Goal: Task Accomplishment & Management: Manage account settings

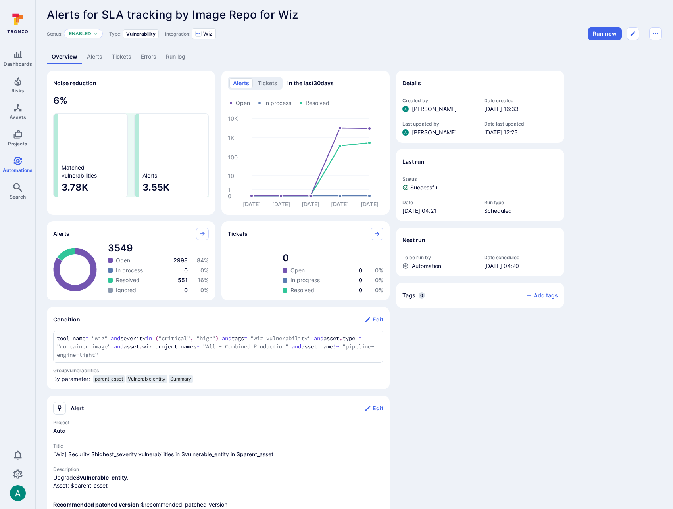
scroll to position [4, 0]
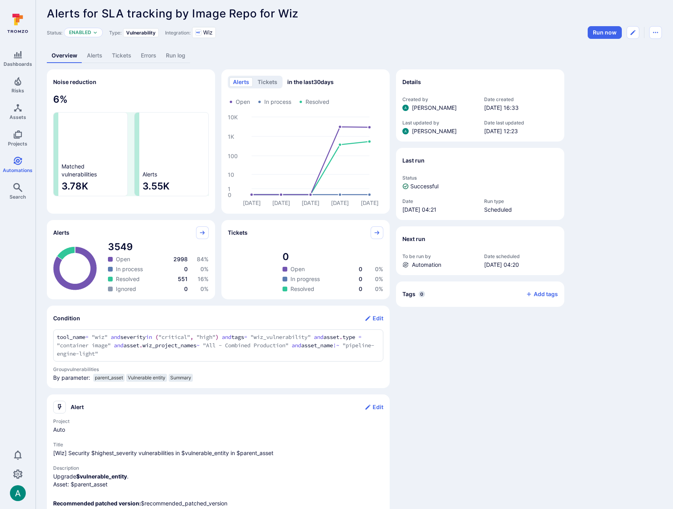
click at [99, 56] on link "Alerts" at bounding box center [94, 55] width 25 height 15
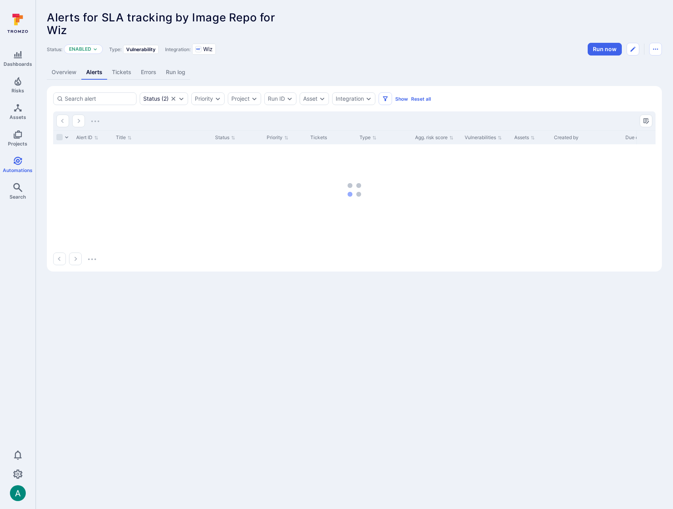
click at [64, 75] on link "Overview" at bounding box center [64, 72] width 35 height 15
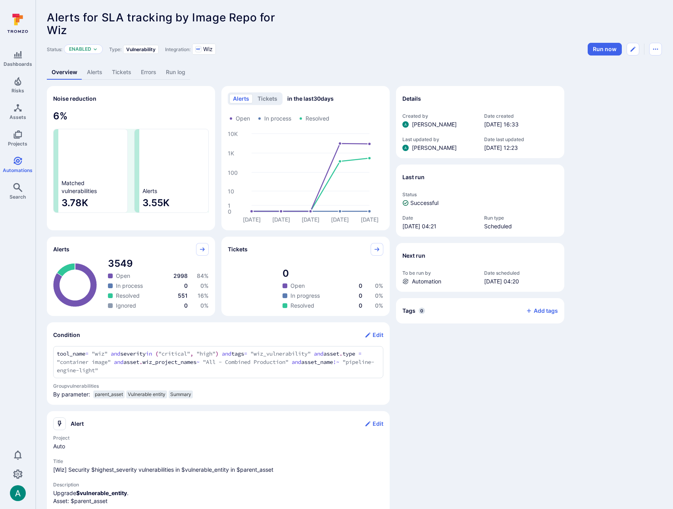
click at [94, 74] on link "Alerts" at bounding box center [94, 72] width 25 height 15
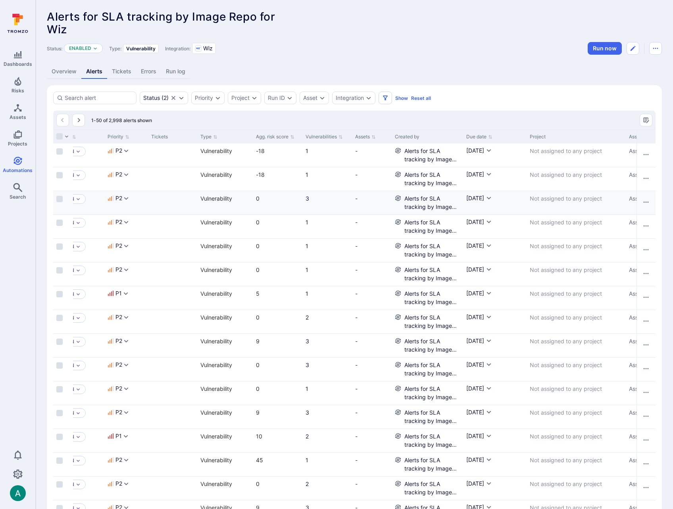
scroll to position [0, 173]
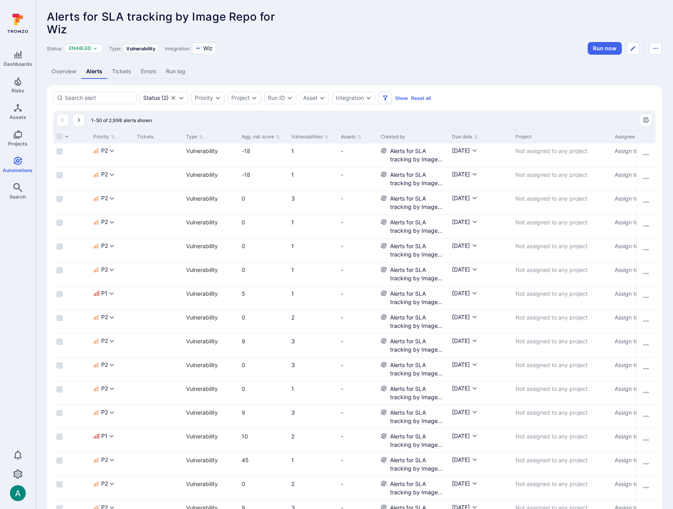
click at [60, 70] on link "Overview" at bounding box center [64, 71] width 35 height 15
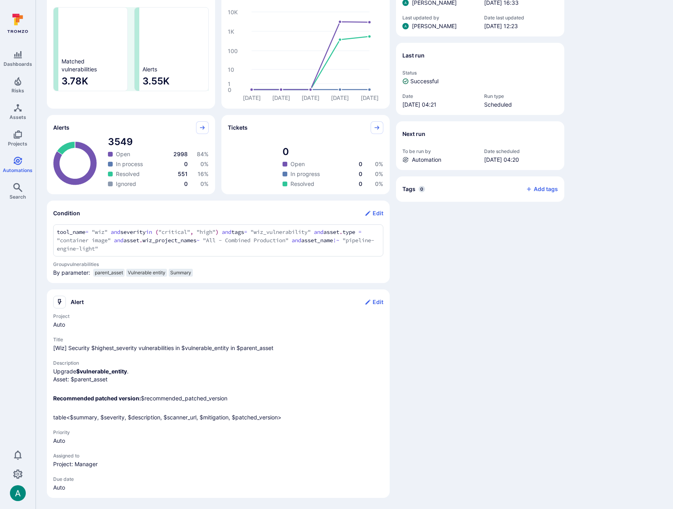
scroll to position [127, 0]
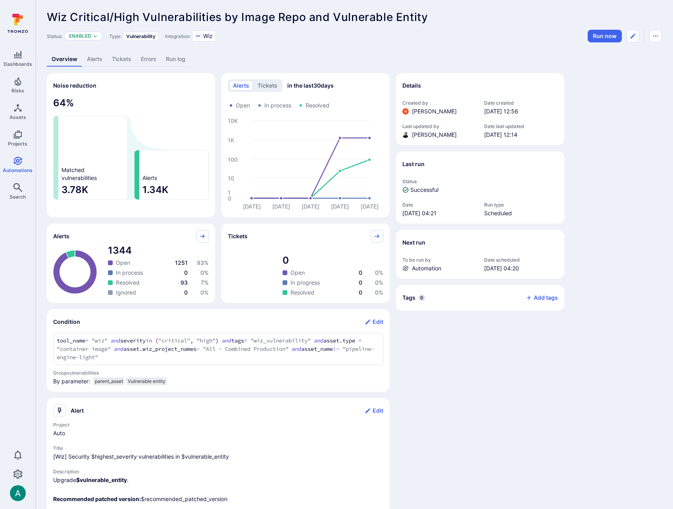
scroll to position [1, 0]
click at [94, 56] on link "Alerts" at bounding box center [94, 58] width 25 height 15
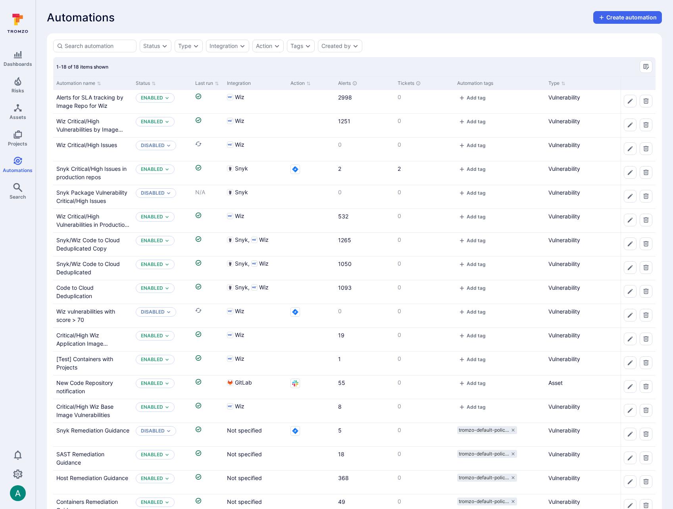
click at [313, 16] on div "Automations Create automation" at bounding box center [354, 17] width 615 height 13
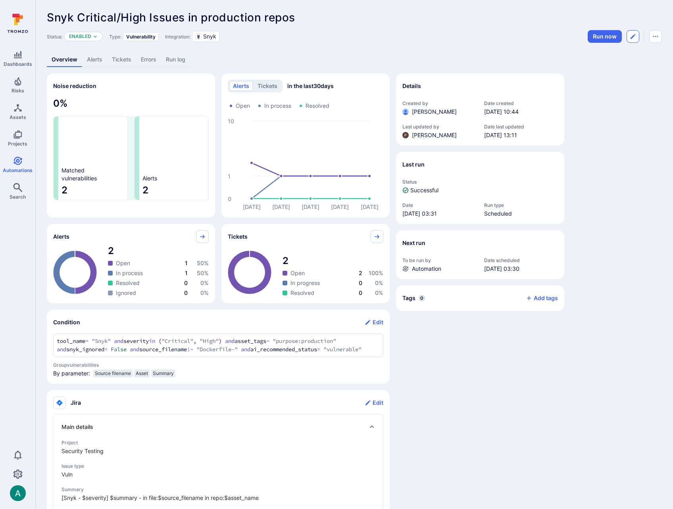
click at [635, 38] on icon "Edit automation" at bounding box center [633, 36] width 6 height 6
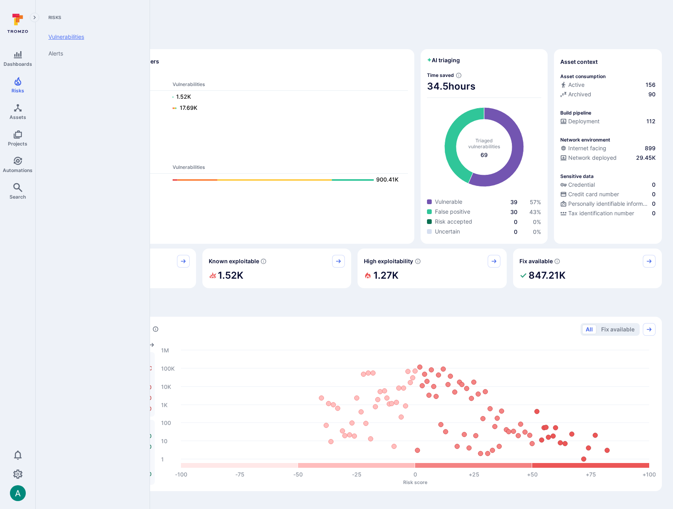
click at [66, 35] on link "Vulnerabilities" at bounding box center [91, 37] width 98 height 17
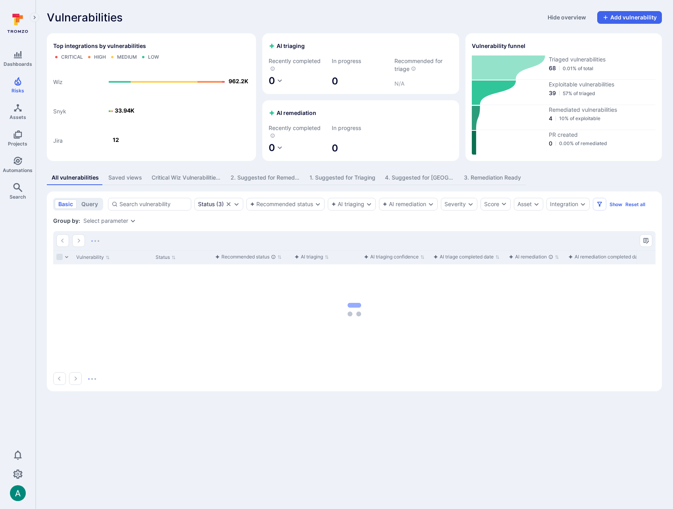
click at [106, 181] on button "Saved views" at bounding box center [125, 178] width 43 height 15
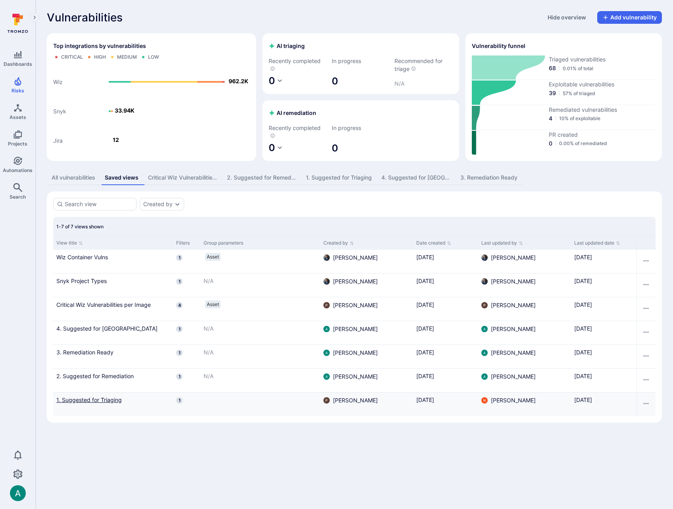
click at [114, 401] on link "1. Suggested for Triaging" at bounding box center [112, 400] width 113 height 8
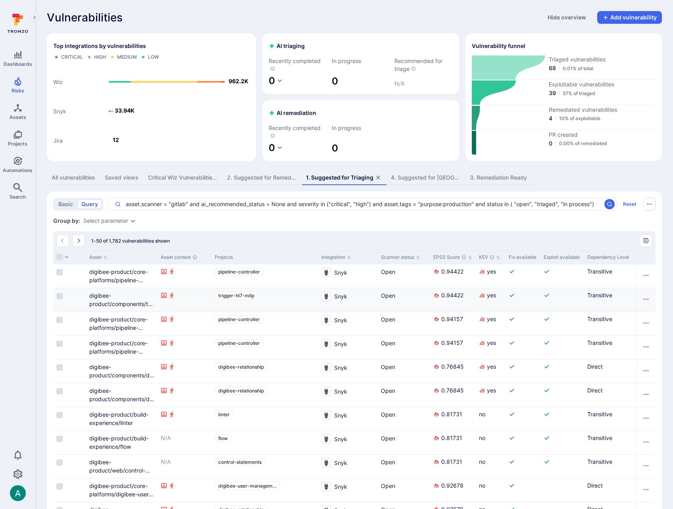
scroll to position [0, 649]
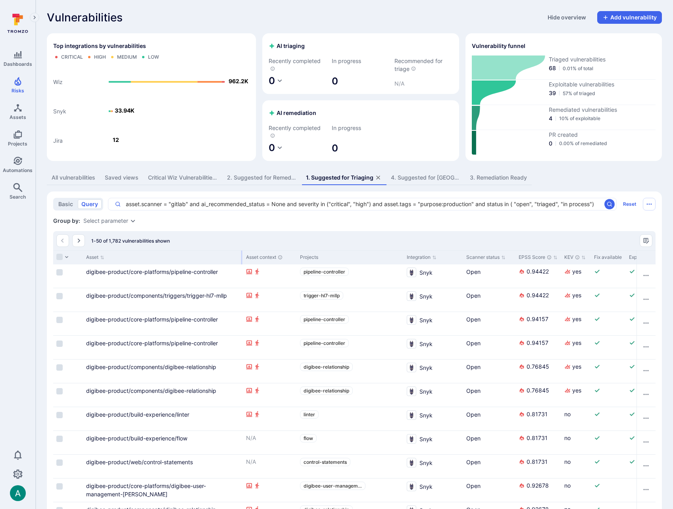
drag, startPoint x: 152, startPoint y: 256, endPoint x: 241, endPoint y: 255, distance: 88.5
click at [241, 255] on div at bounding box center [241, 258] width 1 height 14
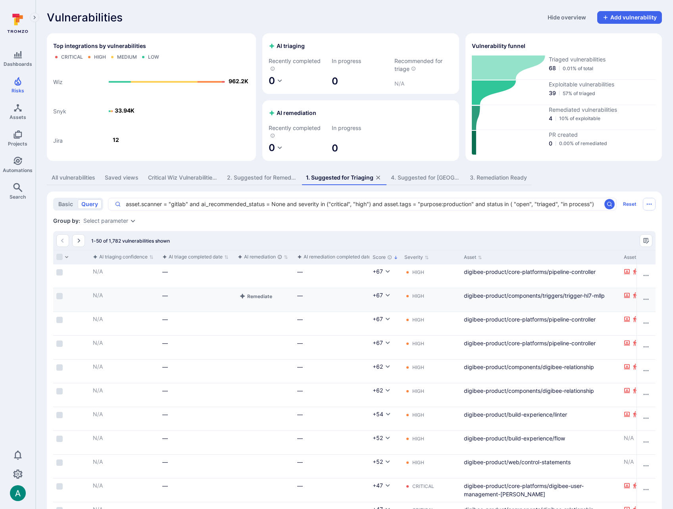
scroll to position [0, 0]
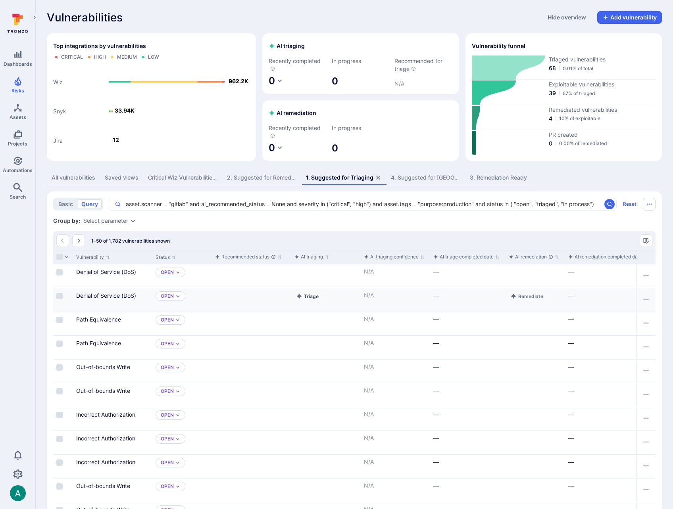
click at [312, 295] on button "Triage" at bounding box center [307, 297] width 26 height 10
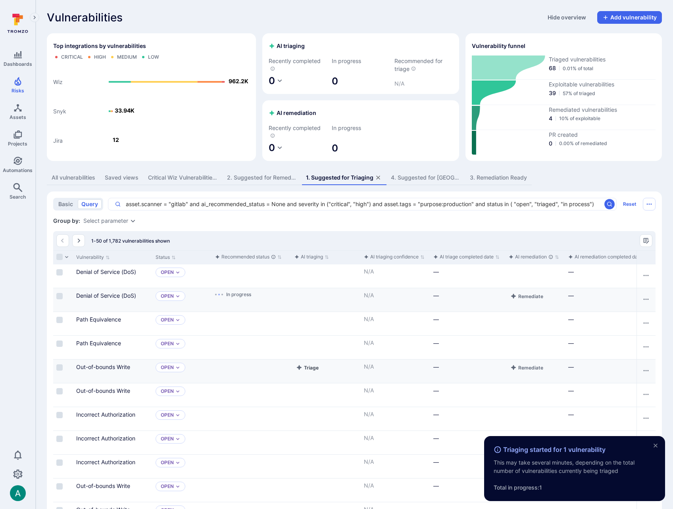
click at [306, 365] on button "Triage" at bounding box center [307, 368] width 26 height 10
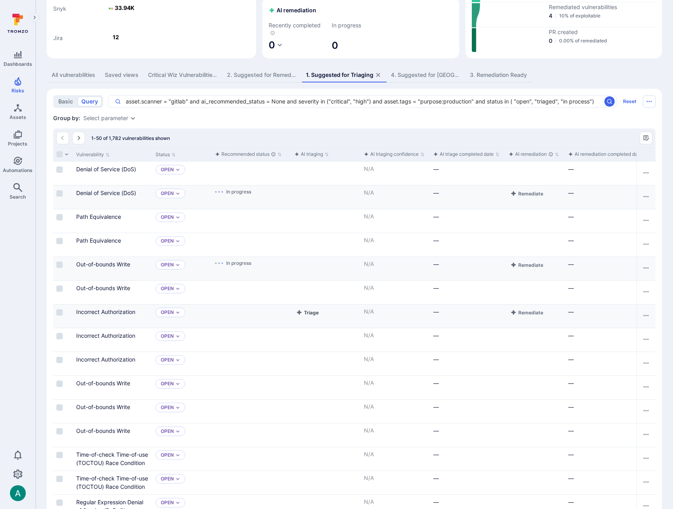
click at [305, 313] on button "Triage" at bounding box center [307, 313] width 26 height 10
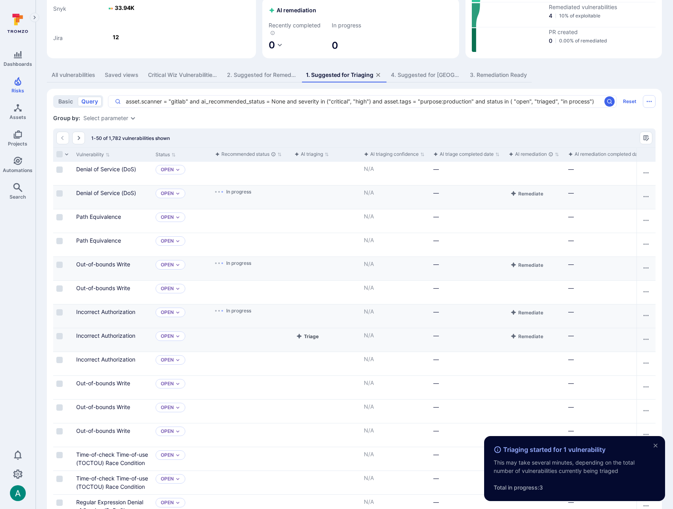
click at [307, 337] on button "Triage" at bounding box center [307, 337] width 26 height 10
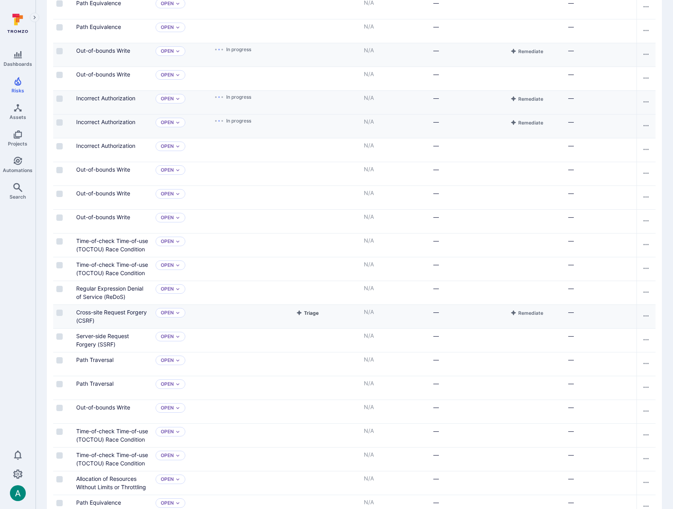
click at [311, 315] on button "Triage" at bounding box center [307, 313] width 26 height 10
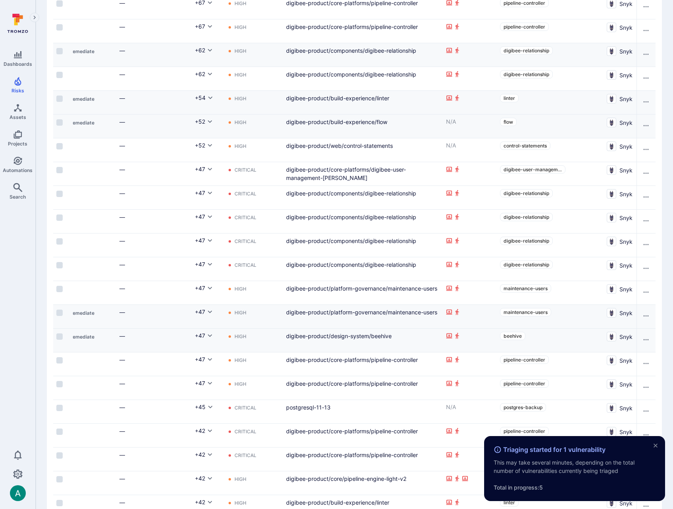
scroll to position [0, 473]
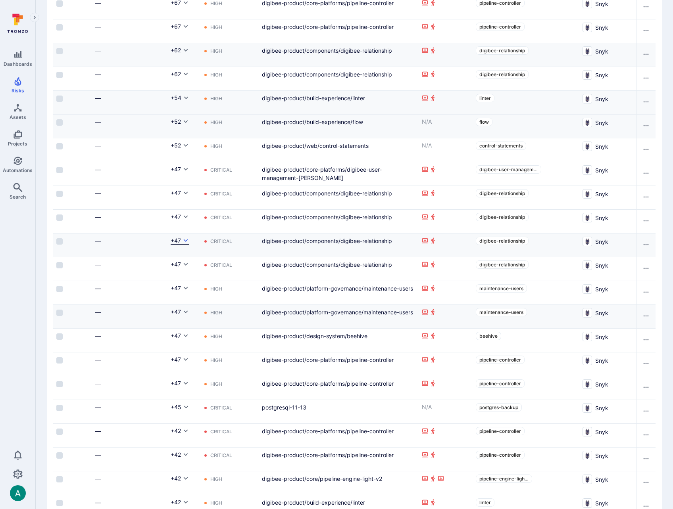
click at [182, 241] on button "+47" at bounding box center [180, 241] width 18 height 8
click at [190, 239] on div at bounding box center [336, 254] width 673 height 509
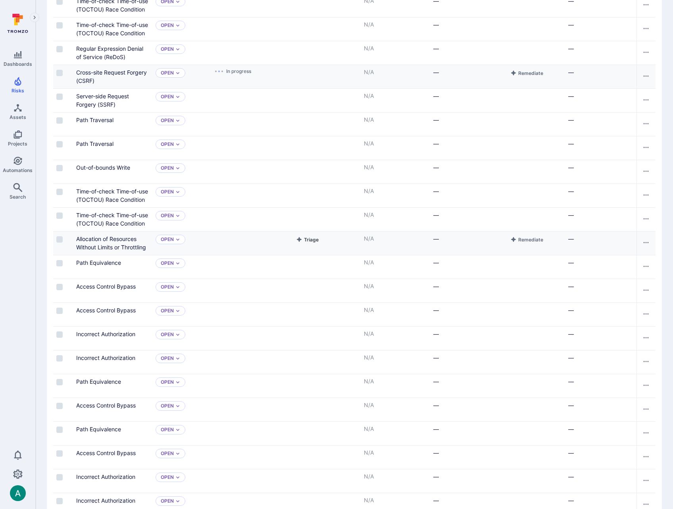
click at [307, 241] on button "Triage" at bounding box center [307, 240] width 26 height 10
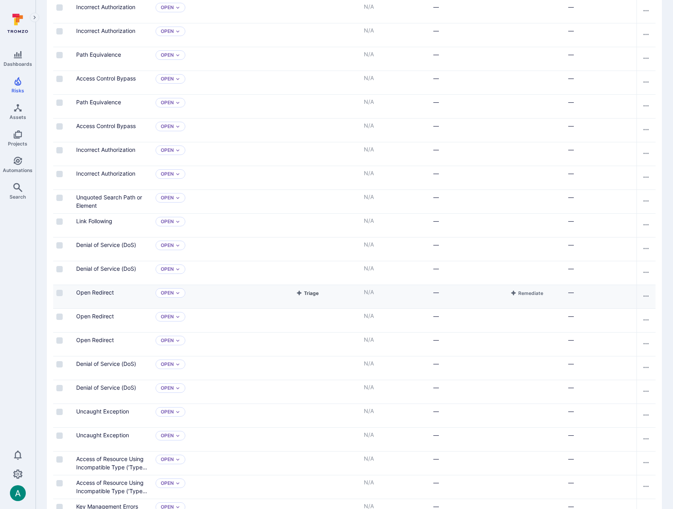
click at [303, 295] on button "Triage" at bounding box center [307, 293] width 26 height 10
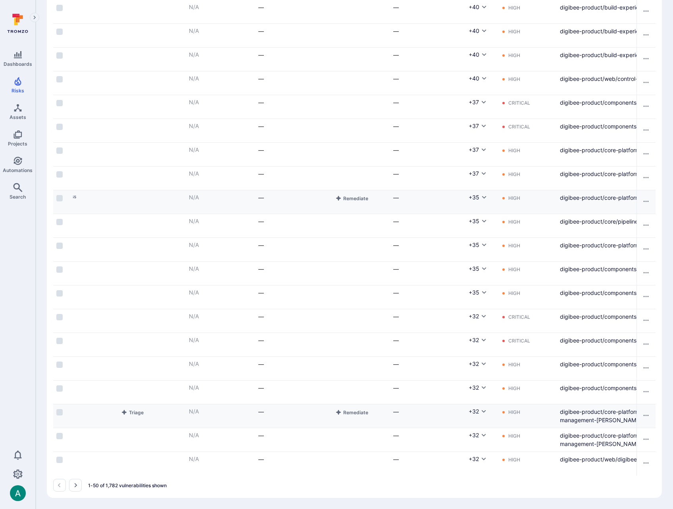
scroll to position [0, 371]
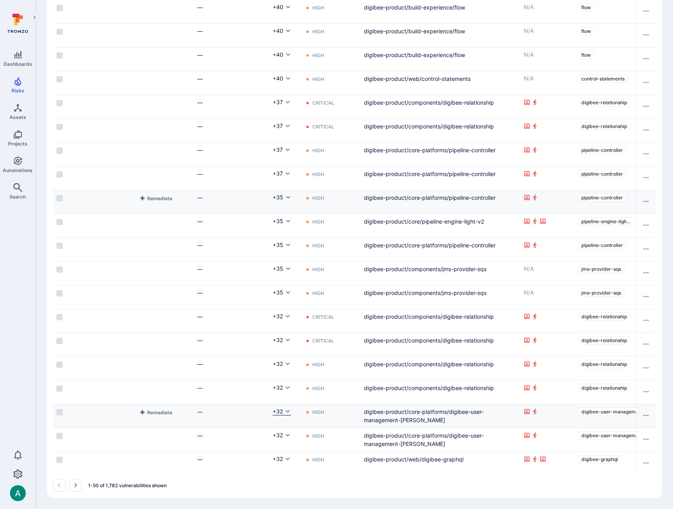
click at [290, 410] on icon "Cell for Score" at bounding box center [287, 412] width 6 height 6
click at [241, 487] on div at bounding box center [336, 254] width 673 height 509
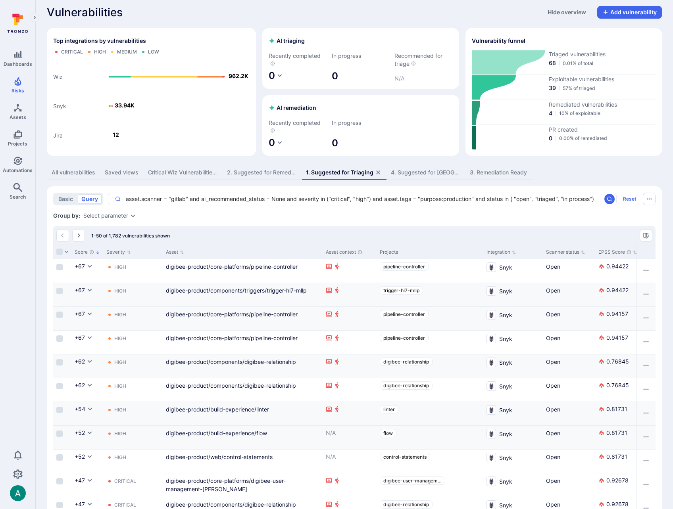
scroll to position [14, 0]
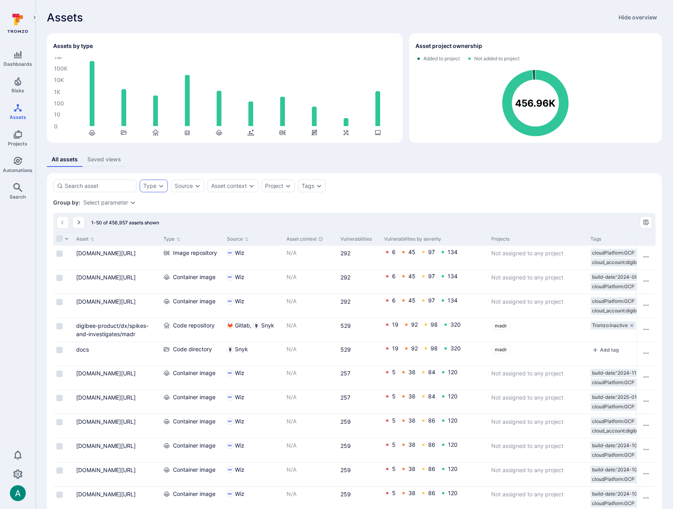
click at [156, 185] on div "Type" at bounding box center [149, 186] width 13 height 6
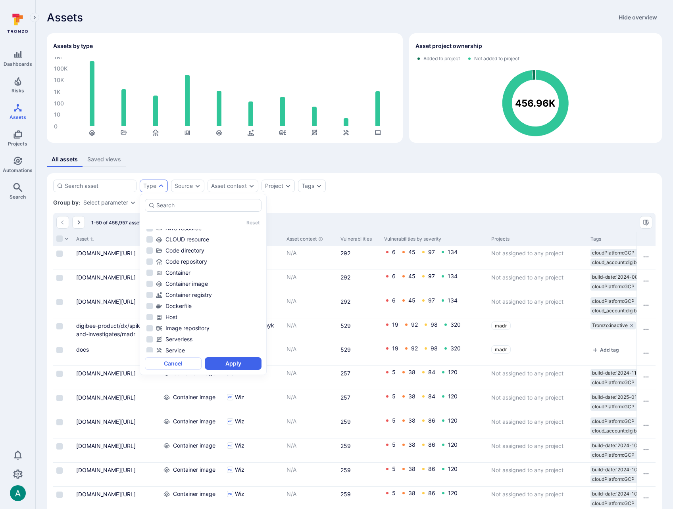
scroll to position [52, 0]
click at [190, 301] on div "Image repository" at bounding box center [208, 304] width 104 height 8
click at [236, 363] on button "Apply" at bounding box center [233, 363] width 57 height 13
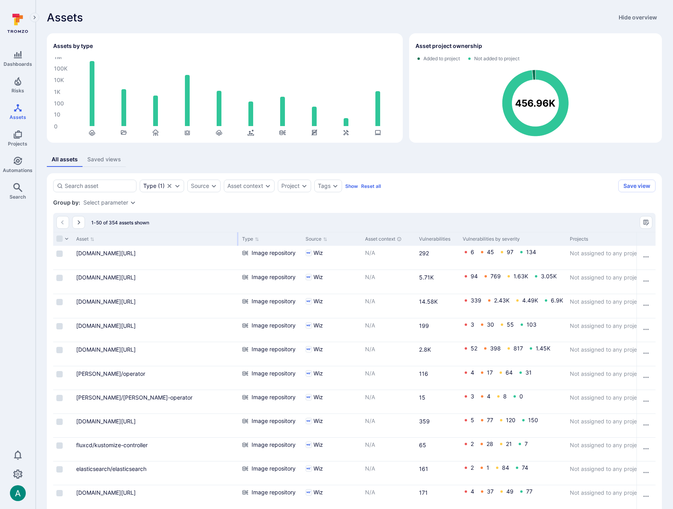
drag, startPoint x: 158, startPoint y: 237, endPoint x: 237, endPoint y: 237, distance: 78.5
click at [237, 237] on div at bounding box center [237, 238] width 1 height 13
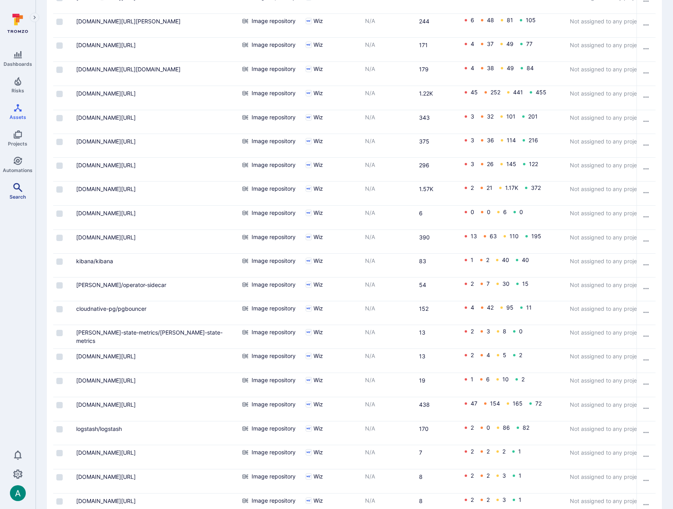
scroll to position [545, 0]
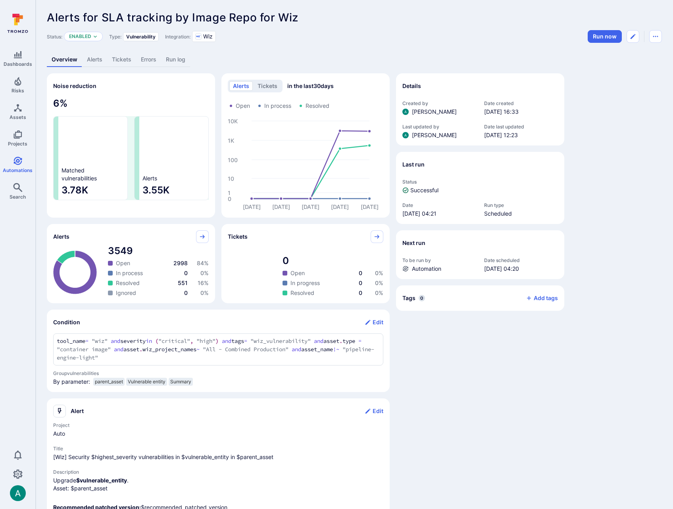
click at [98, 61] on link "Alerts" at bounding box center [94, 59] width 25 height 15
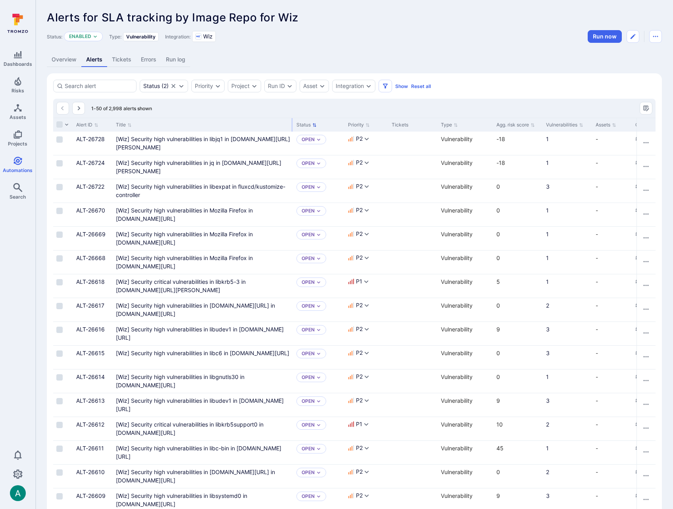
drag, startPoint x: 210, startPoint y: 123, endPoint x: 292, endPoint y: 123, distance: 81.3
click at [292, 123] on div at bounding box center [292, 124] width 1 height 13
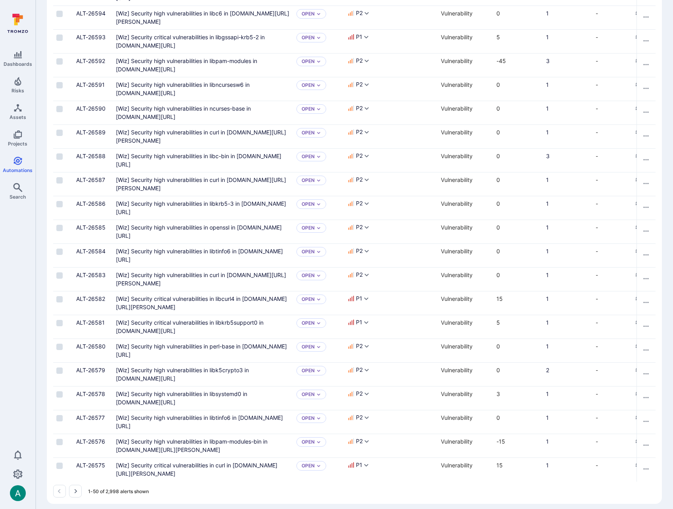
scroll to position [846, 0]
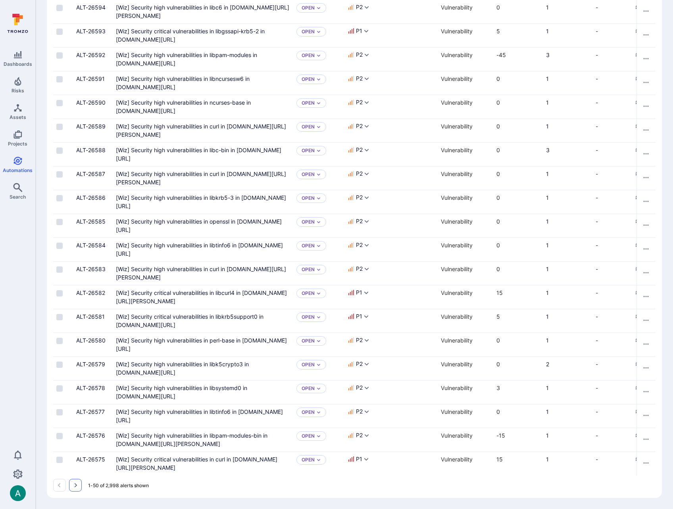
click at [77, 485] on icon "Go to the next page" at bounding box center [75, 485] width 6 height 6
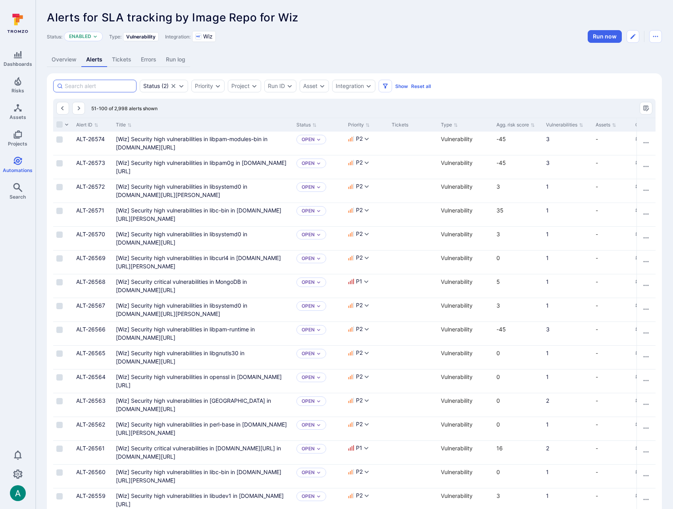
click at [79, 84] on input at bounding box center [99, 86] width 68 height 8
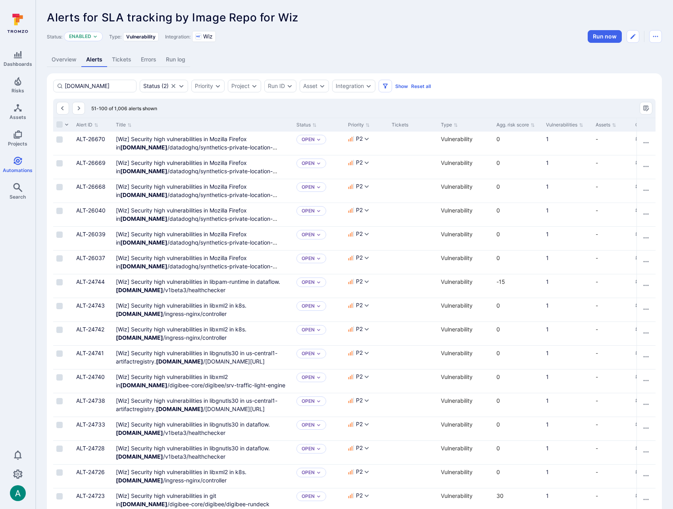
type input "[DOMAIN_NAME]"
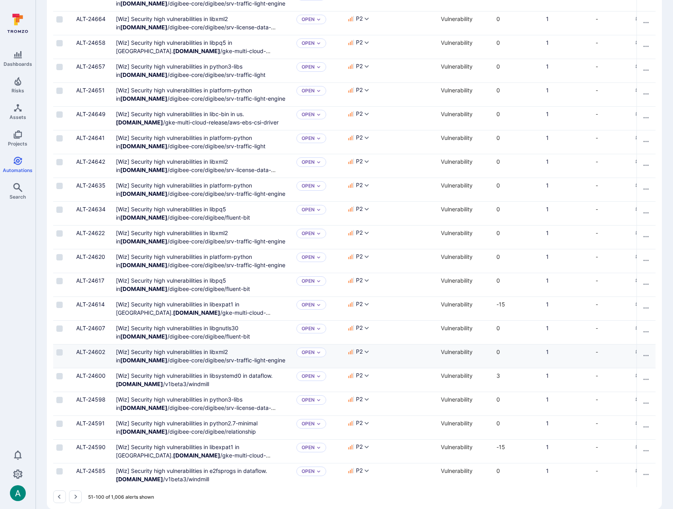
scroll to position [846, 0]
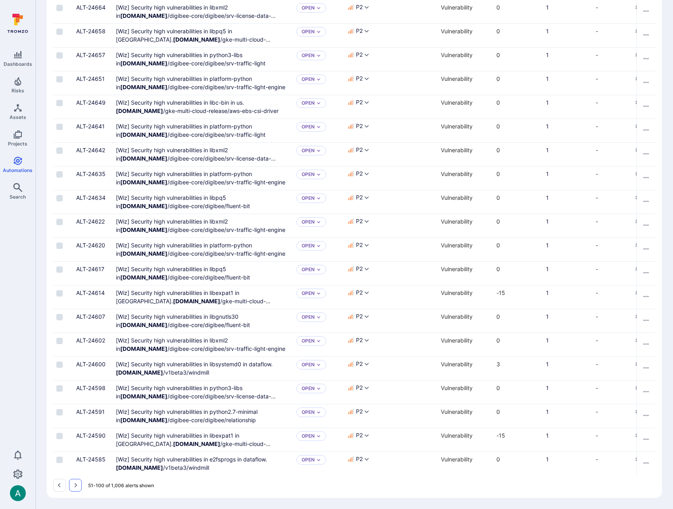
click at [75, 486] on icon "Go to the next page" at bounding box center [75, 485] width 6 height 6
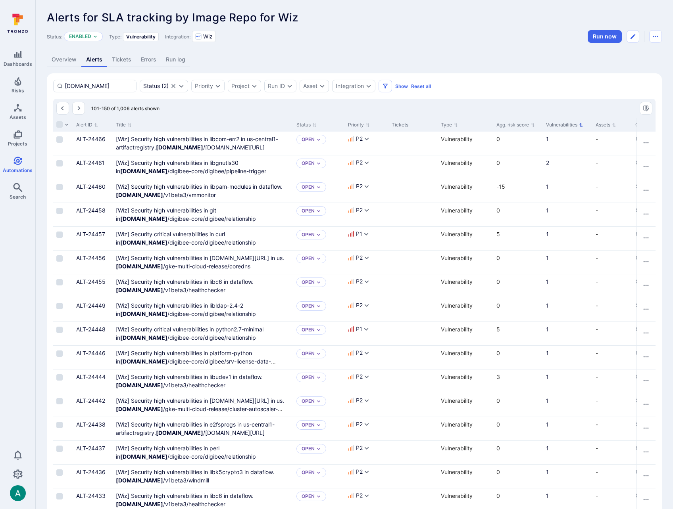
click at [582, 125] on icon "Sort by Vulnerabilities" at bounding box center [581, 125] width 4 height 4
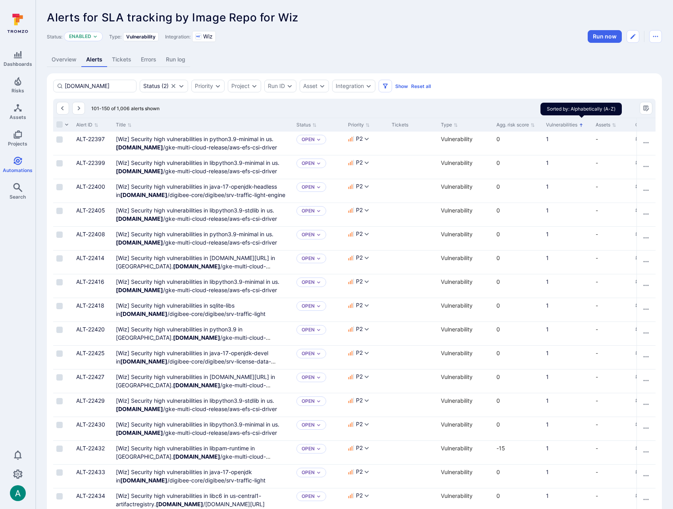
click at [582, 125] on icon "Sorted by: Alphabetically (A-Z)" at bounding box center [581, 125] width 4 height 4
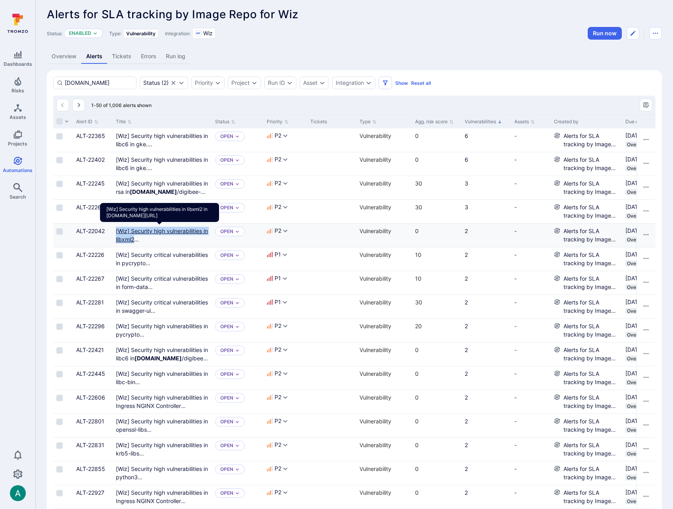
scroll to position [8, 0]
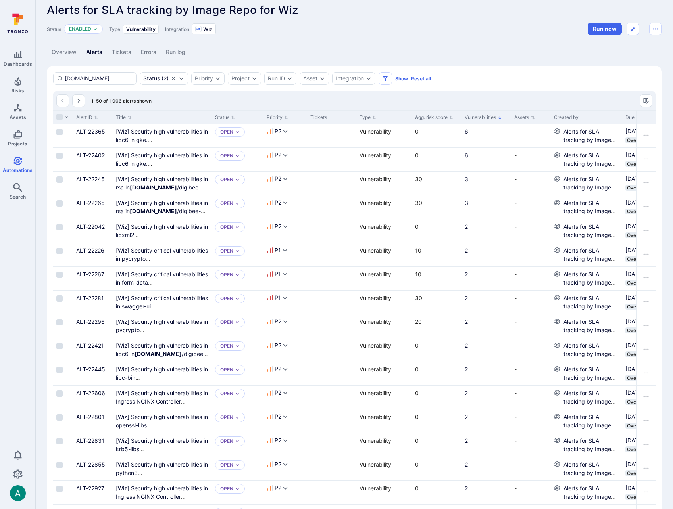
click at [197, 6] on span "Alerts for SLA tracking by Image Repo for Wiz" at bounding box center [173, 9] width 252 height 13
click at [354, 30] on div "Status: Enabled Type: Vulnerability Integration: Wiz Run now" at bounding box center [354, 29] width 615 height 13
click at [390, 18] on header "Alerts for SLA tracking by Image Repo for Wiz ... Show more Status: Enabled Typ…" at bounding box center [354, 20] width 615 height 32
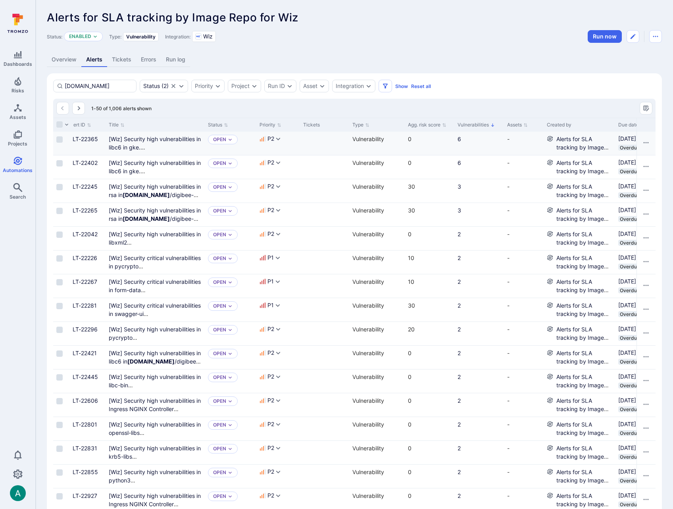
scroll to position [0, 0]
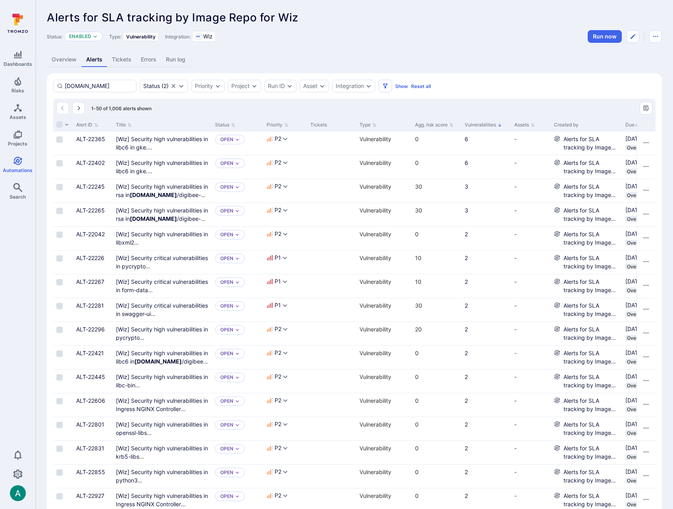
click at [284, 15] on span "Alerts for SLA tracking by Image Repo for Wiz" at bounding box center [173, 17] width 252 height 13
click at [319, 18] on div "Alerts for SLA tracking by Image Repo for Wiz ... Show more" at bounding box center [354, 17] width 615 height 13
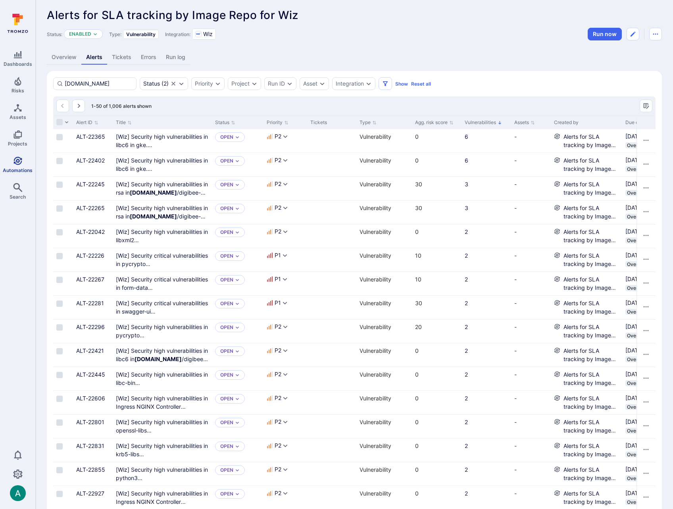
scroll to position [3, 0]
click at [18, 162] on icon "Automations" at bounding box center [17, 161] width 8 height 8
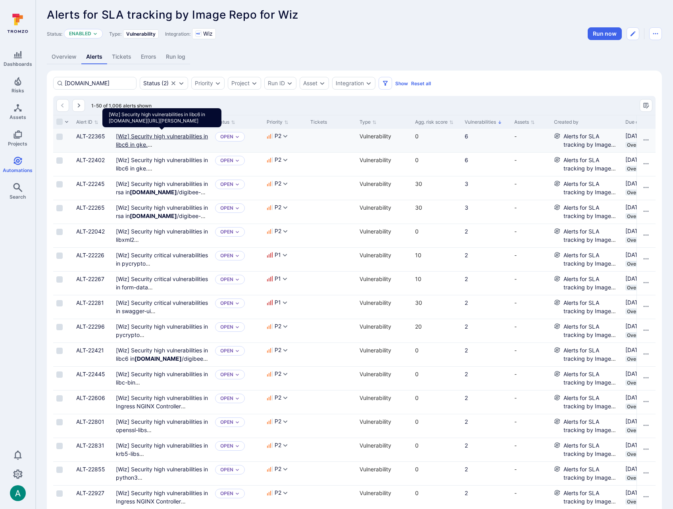
click at [172, 137] on gke "[Wiz] Security high vulnerabilities in libc6 in gke. gcr.io /kube-proxy-amd64" at bounding box center [162, 149] width 92 height 32
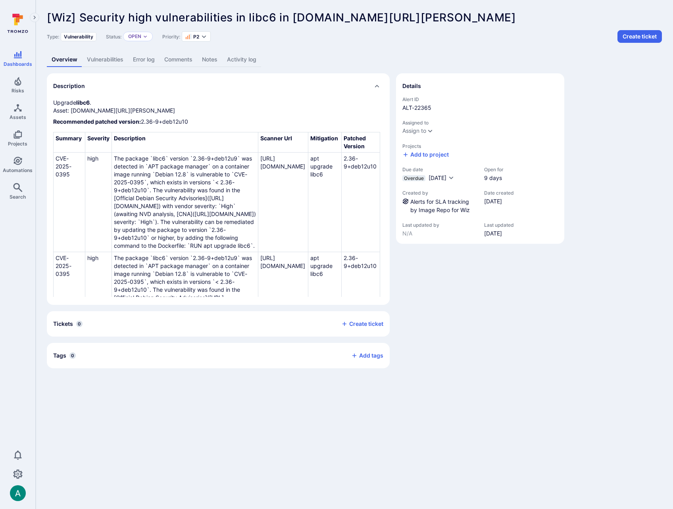
click at [107, 57] on link "Vulnerabilities" at bounding box center [105, 59] width 46 height 15
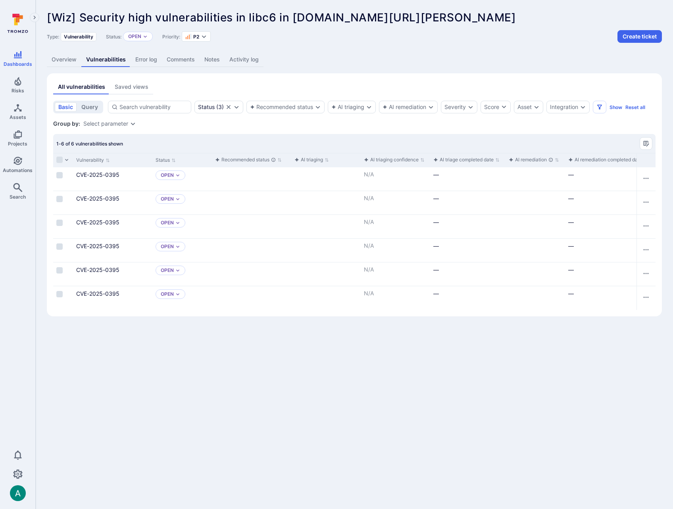
click at [171, 140] on div "1-6 of 6 vulnerabilities shown" at bounding box center [354, 143] width 602 height 19
click at [209, 142] on div "1-6 of 6 vulnerabilities shown" at bounding box center [354, 143] width 602 height 19
click at [58, 58] on link "Overview" at bounding box center [64, 59] width 35 height 15
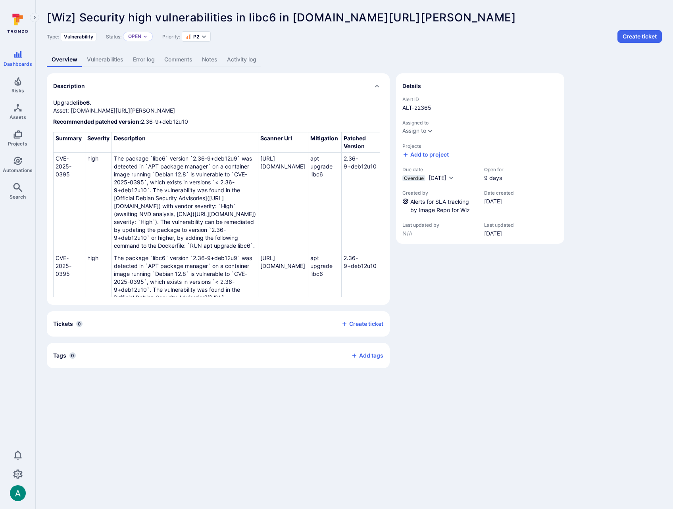
click at [429, 17] on span "[Wiz] Security high vulnerabilities in libc6 in gke.gcr.io/kube-proxy-amd64" at bounding box center [281, 17] width 469 height 13
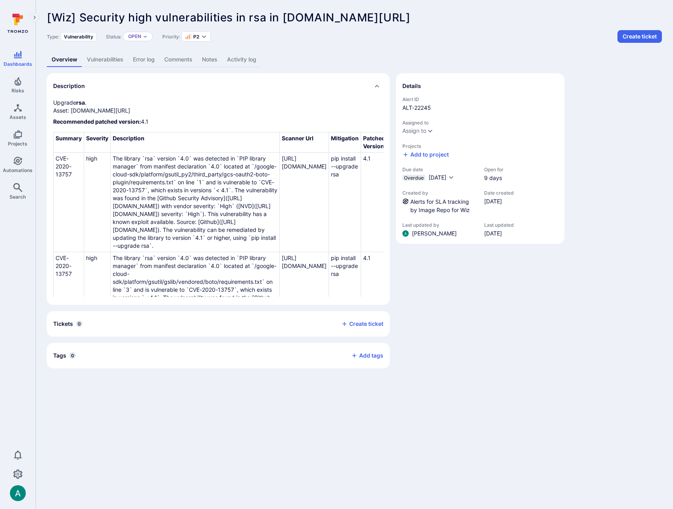
scroll to position [0, 102]
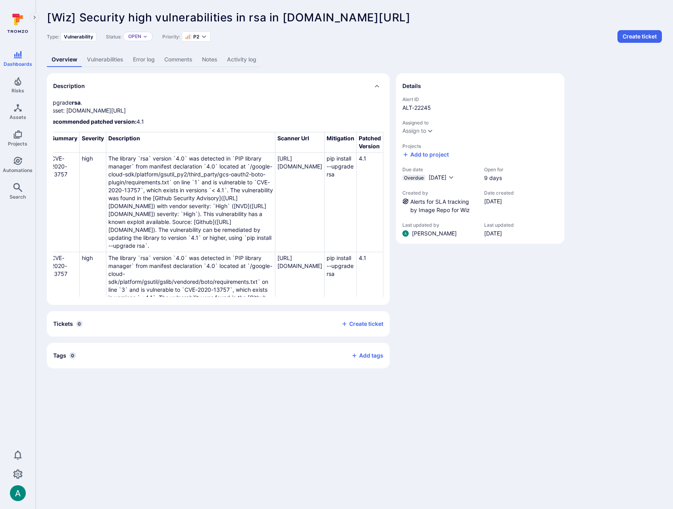
click at [104, 55] on link "Vulnerabilities" at bounding box center [105, 59] width 46 height 15
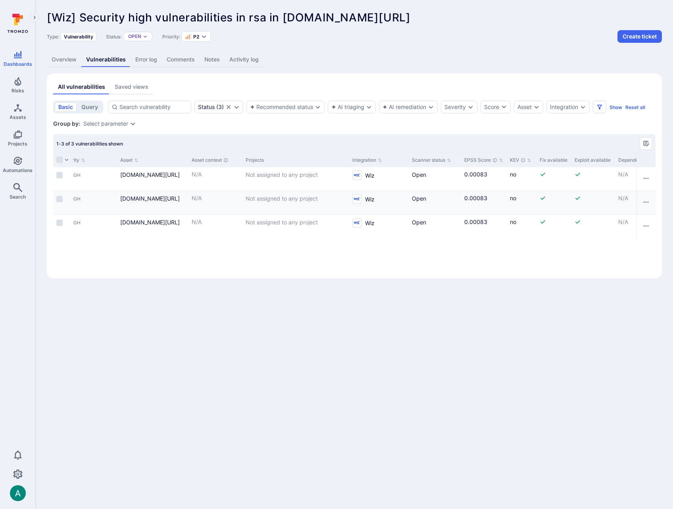
scroll to position [0, 658]
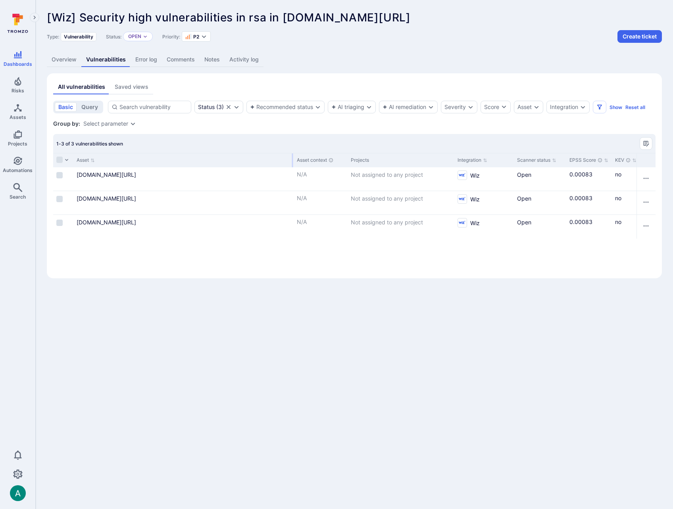
drag, startPoint x: 142, startPoint y: 158, endPoint x: 291, endPoint y: 160, distance: 148.8
click at [291, 160] on div "Asset" at bounding box center [183, 160] width 220 height 14
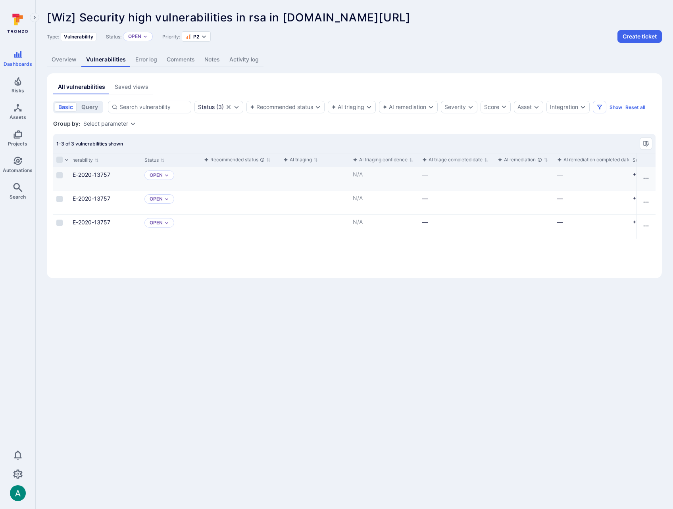
scroll to position [0, 0]
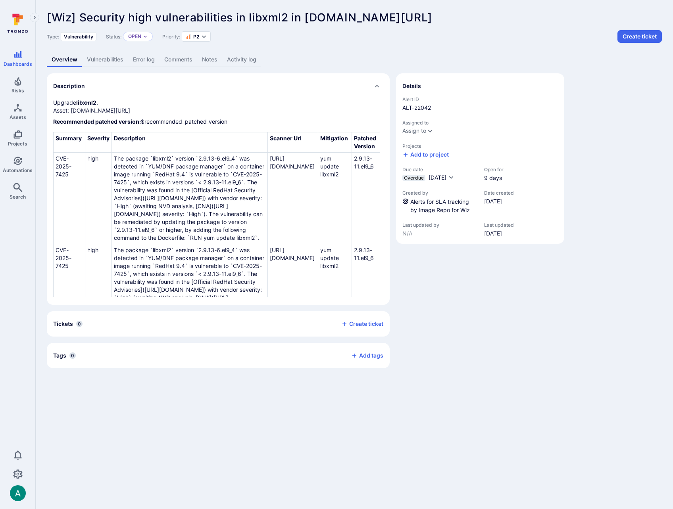
click at [111, 61] on link "Vulnerabilities" at bounding box center [105, 59] width 46 height 15
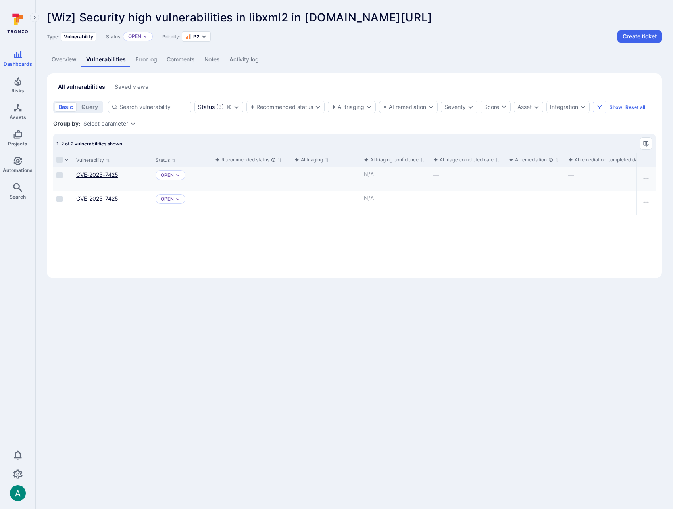
click at [85, 173] on link "CVE-2025-7425" at bounding box center [97, 174] width 42 height 7
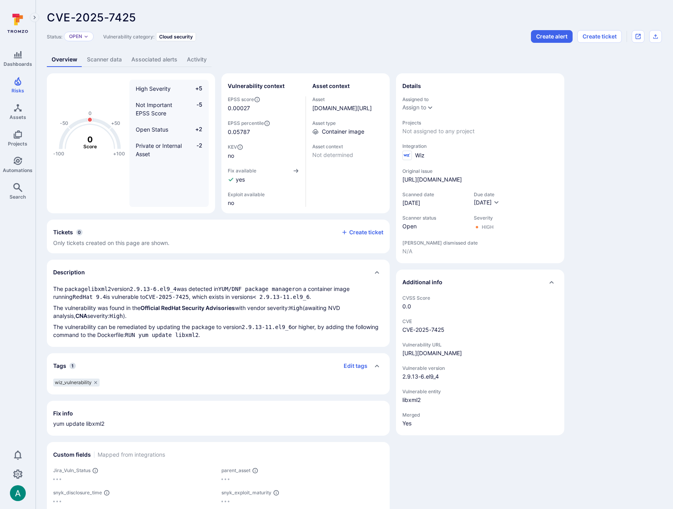
scroll to position [3, 0]
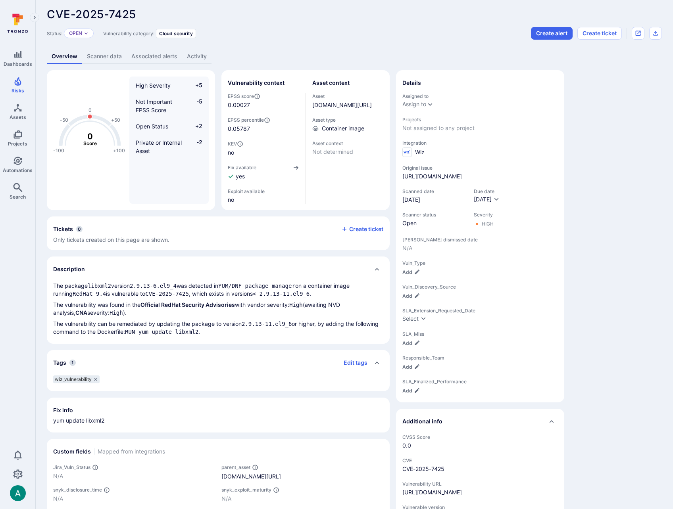
click at [97, 54] on link "Scanner data" at bounding box center [104, 56] width 44 height 15
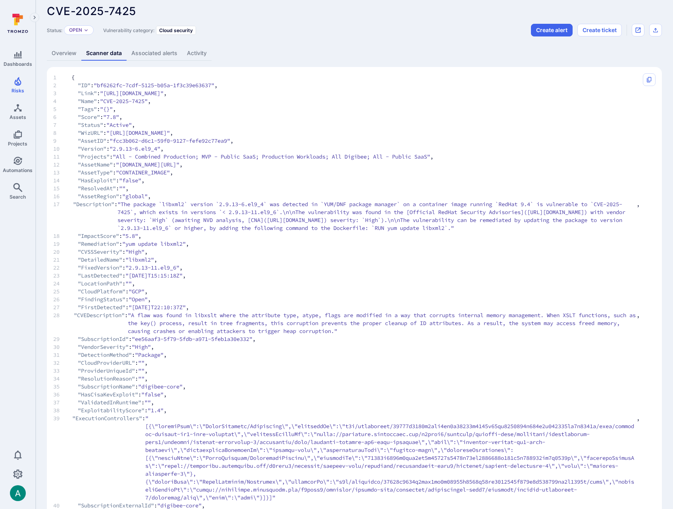
scroll to position [7, 0]
click at [57, 52] on link "Overview" at bounding box center [64, 53] width 35 height 15
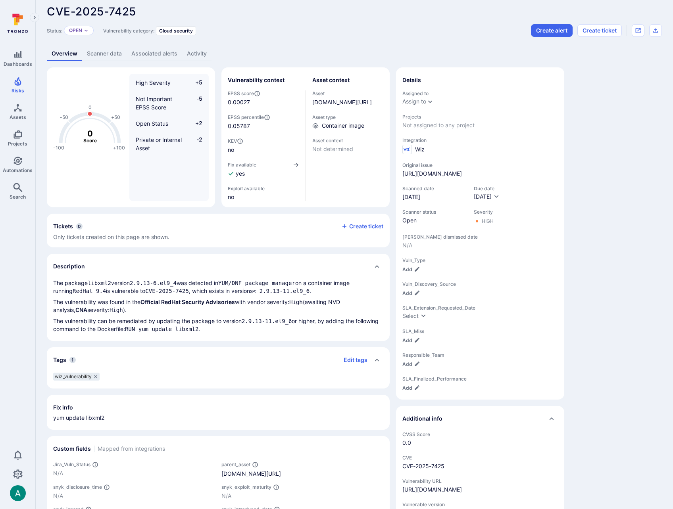
scroll to position [6, 0]
click at [111, 54] on link "Scanner data" at bounding box center [104, 53] width 44 height 15
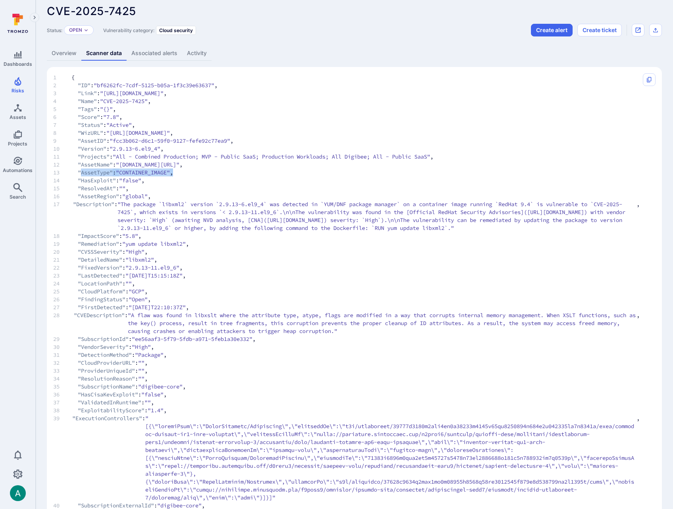
drag, startPoint x: 82, startPoint y: 173, endPoint x: 185, endPoint y: 173, distance: 103.1
click at [185, 173] on span "13 "AssetType" : "CONTAINER_IMAGE" ," at bounding box center [346, 173] width 586 height 8
drag, startPoint x: 77, startPoint y: 125, endPoint x: 139, endPoint y: 126, distance: 61.9
click at [139, 126] on span "7 "Status" : "Active" ," at bounding box center [346, 125] width 586 height 8
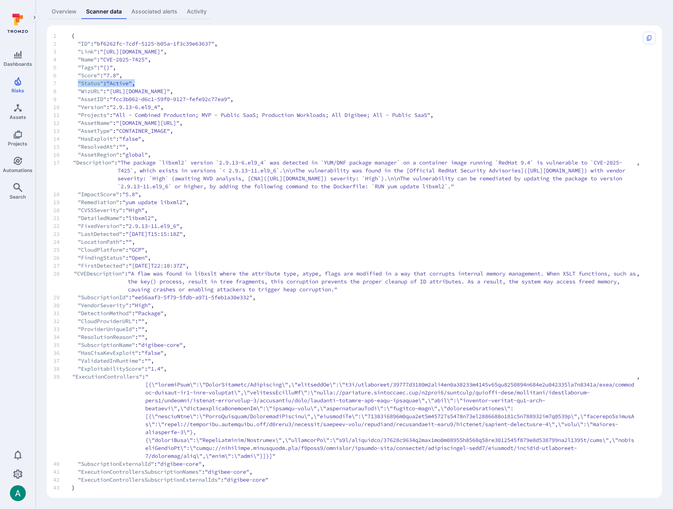
scroll to position [28, 0]
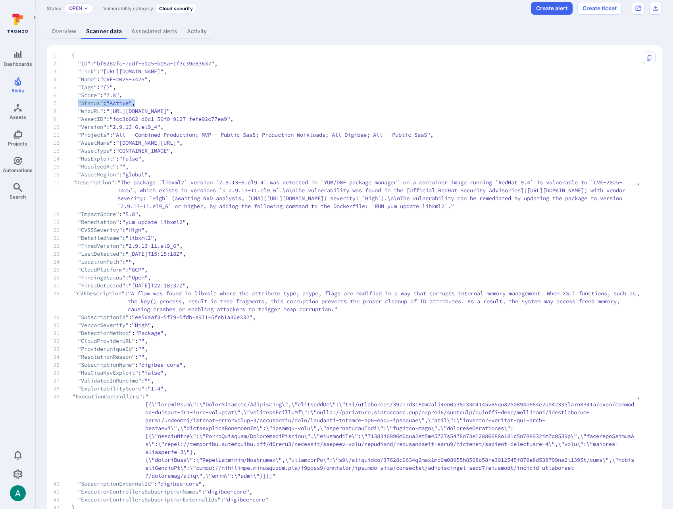
click at [64, 31] on link "Overview" at bounding box center [64, 31] width 35 height 15
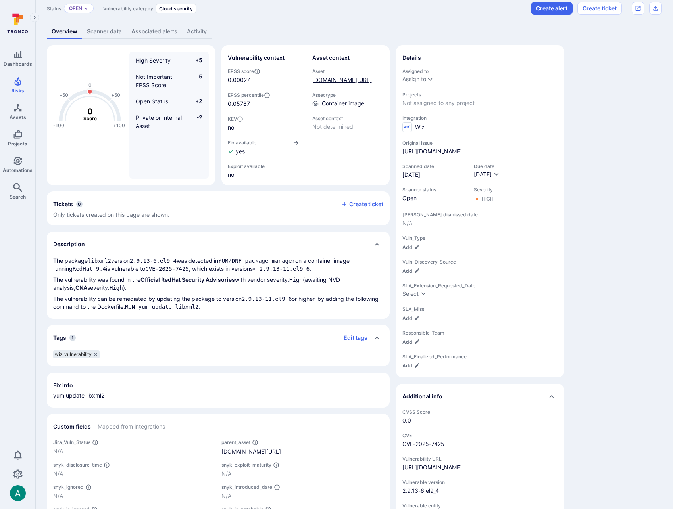
click at [321, 81] on link "gcr.io/digibee-core/digibee/trigger-hl7-mllp@sha256:af36766febac7b54546c7e51149…" at bounding box center [342, 80] width 60 height 7
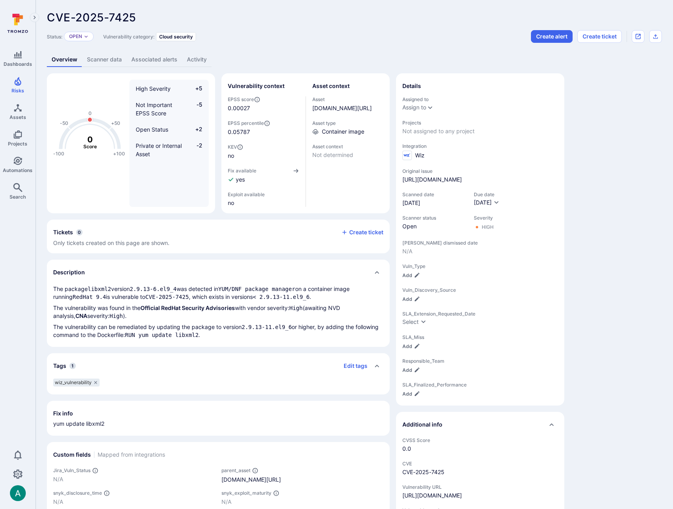
scroll to position [9, 0]
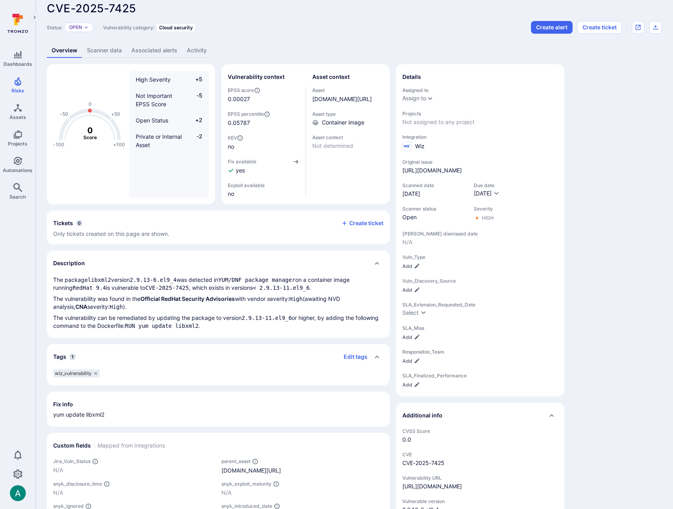
click at [98, 53] on link "Scanner data" at bounding box center [104, 50] width 44 height 15
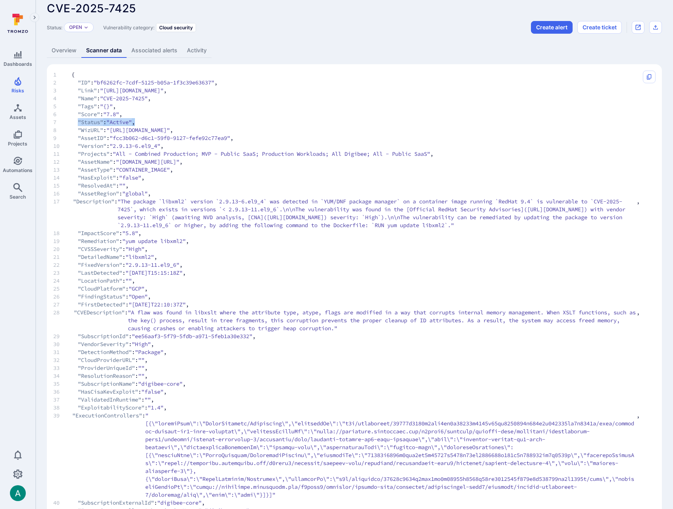
drag, startPoint x: 78, startPoint y: 121, endPoint x: 142, endPoint y: 121, distance: 64.3
click at [142, 121] on span "7 "Status" : "Active" ," at bounding box center [346, 122] width 586 height 8
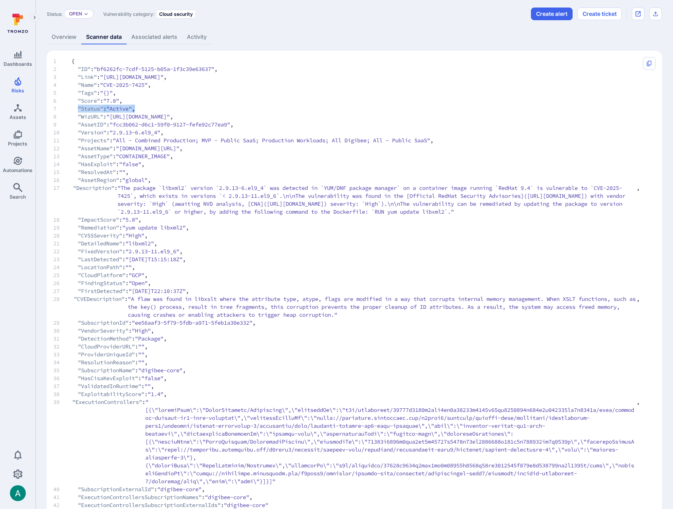
scroll to position [24, 0]
click at [227, 121] on span ""fcc3b062-d6c1-59f0-9127-fefe92c77ea9"" at bounding box center [169, 123] width 121 height 8
drag, startPoint x: 108, startPoint y: 83, endPoint x: 150, endPoint y: 84, distance: 42.9
click at [148, 84] on span ""CVE-2025-7425"" at bounding box center [124, 84] width 48 height 8
copy span "CVE-2025-7425"
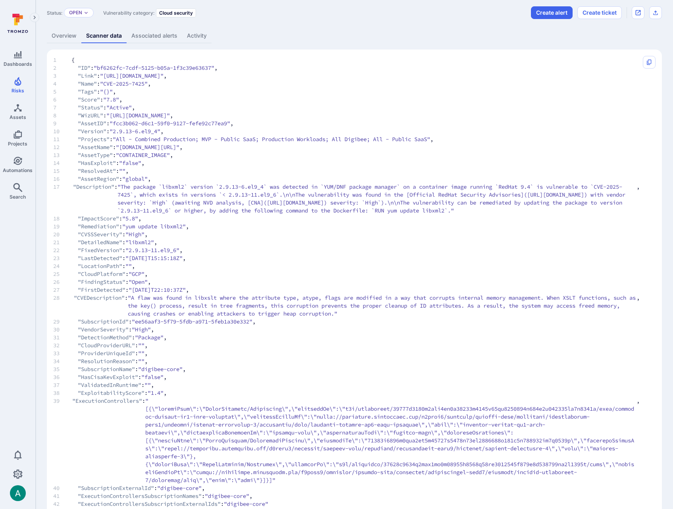
click at [169, 112] on span ""https://app.wiz.io/explorer/vulnerability-findings#~(entity~(~'bf6262fc-7cdf-5…" at bounding box center [137, 115] width 63 height 8
click at [114, 114] on span ""https://app.wiz.io/explorer/vulnerability-findings#~(entity~(~'bf6262fc-7cdf-5…" at bounding box center [137, 115] width 63 height 8
drag, startPoint x: 114, startPoint y: 115, endPoint x: 529, endPoint y: 115, distance: 415.3
click at [170, 115] on span ""https://app.wiz.io/explorer/vulnerability-findings#~(entity~(~'bf6262fc-7cdf-5…" at bounding box center [137, 115] width 63 height 8
copy span "https://app.wiz.io/explorer/vulnerability-findings#~(entity~(~'bf6262fc-7cdf-51…"
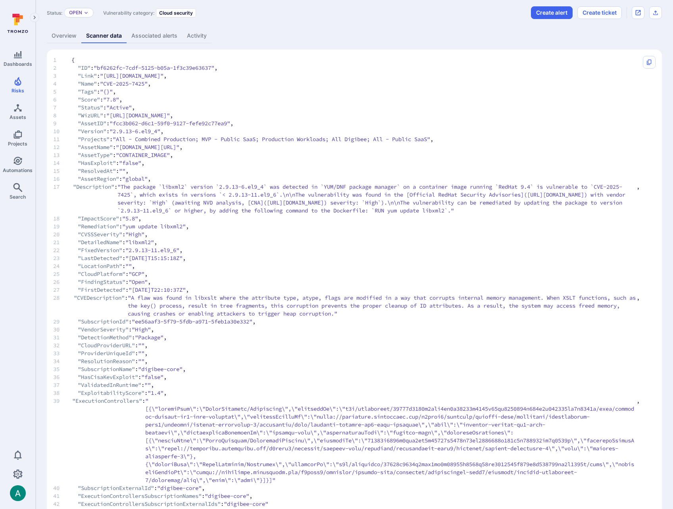
click at [250, 164] on span "14 "HasExploit" : "false" ," at bounding box center [346, 163] width 586 height 8
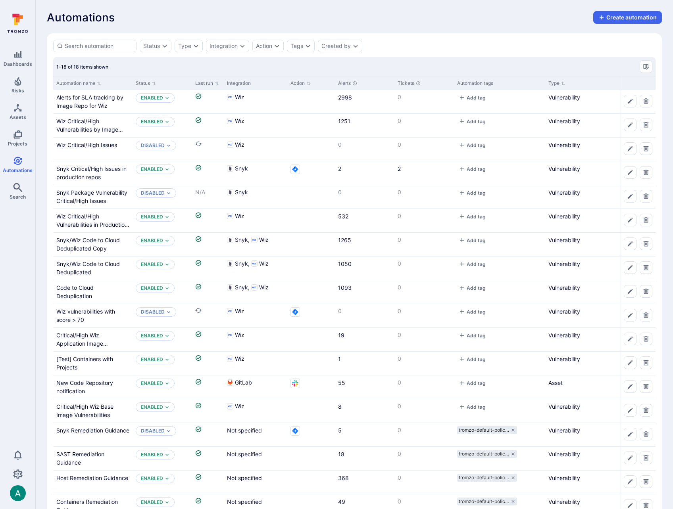
click at [405, 63] on div "1-18 of 18 items shown" at bounding box center [354, 66] width 602 height 19
click at [431, 57] on div "1-18 of 18 items shown" at bounding box center [354, 66] width 602 height 19
click at [104, 97] on link "Alerts for SLA tracking by Image Repo for Wiz" at bounding box center [89, 101] width 67 height 15
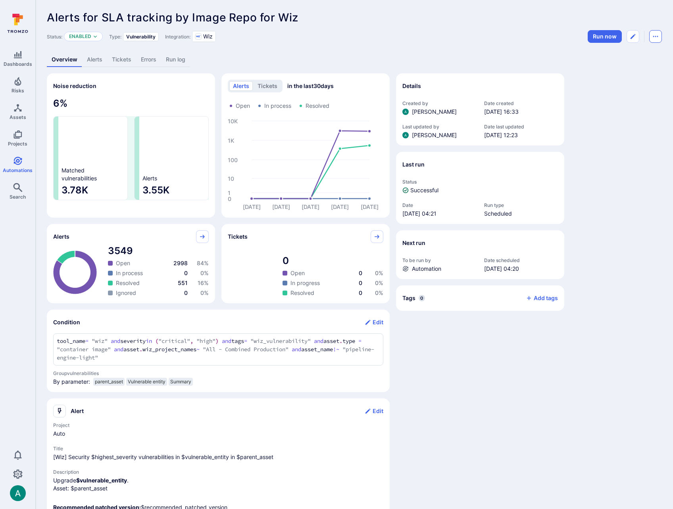
click at [657, 37] on icon "Automation menu" at bounding box center [655, 36] width 5 height 1
click at [636, 56] on li "Duplicate" at bounding box center [622, 54] width 72 height 13
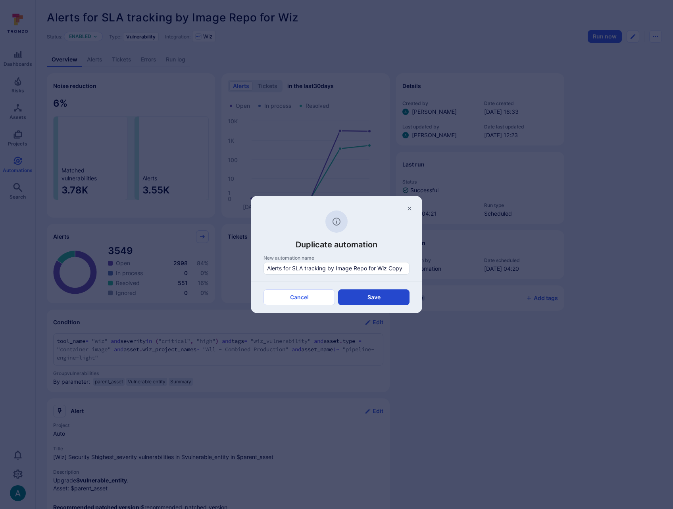
click at [375, 301] on button "Save" at bounding box center [373, 298] width 71 height 16
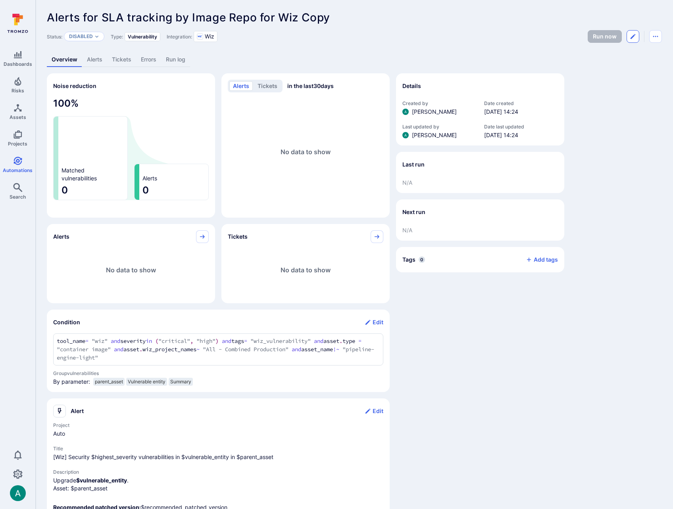
click at [634, 35] on icon "Edit automation" at bounding box center [633, 36] width 6 height 6
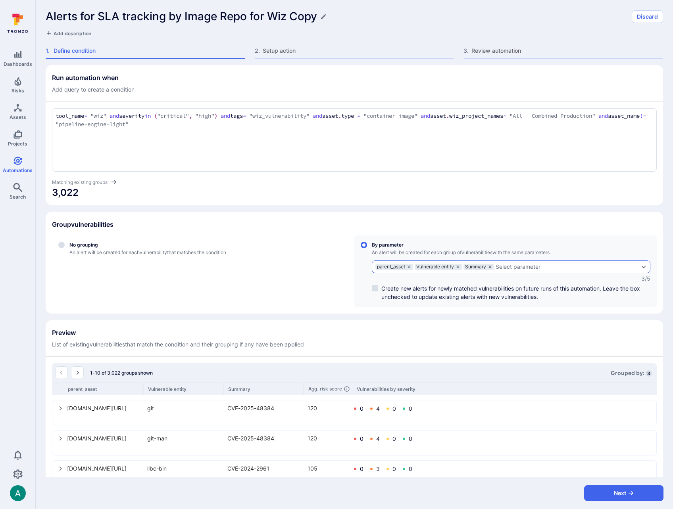
click at [492, 267] on icon "grouping parameters" at bounding box center [490, 267] width 5 height 5
click at [367, 248] on input "By parameter An alert will be created for each group of vulnerabilities with th…" at bounding box center [364, 245] width 6 height 6
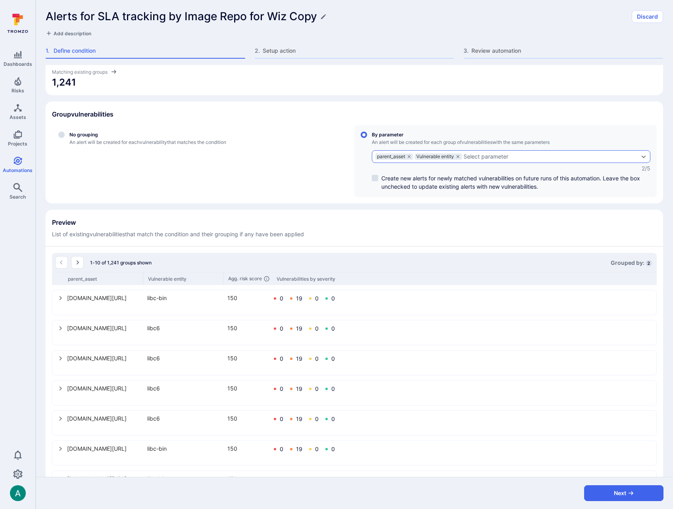
scroll to position [111, 0]
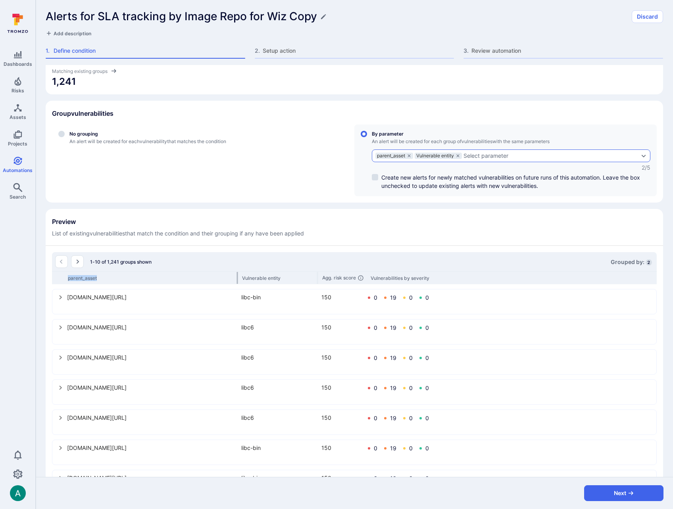
drag, startPoint x: 143, startPoint y: 274, endPoint x: 237, endPoint y: 273, distance: 94.0
click at [237, 273] on div at bounding box center [237, 278] width 1 height 12
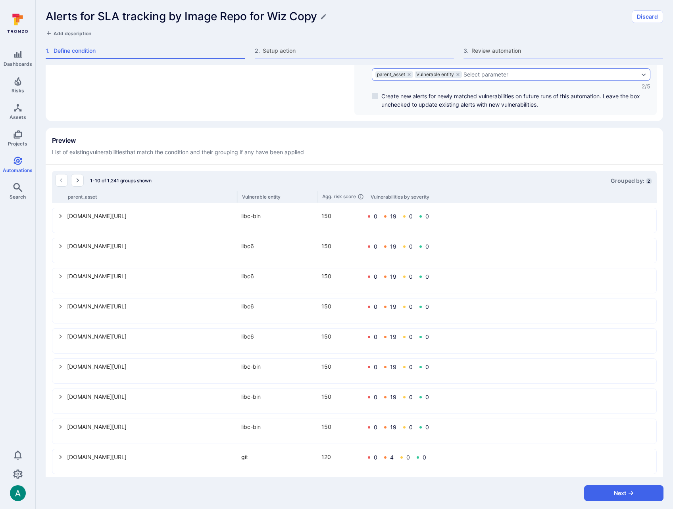
scroll to position [195, 0]
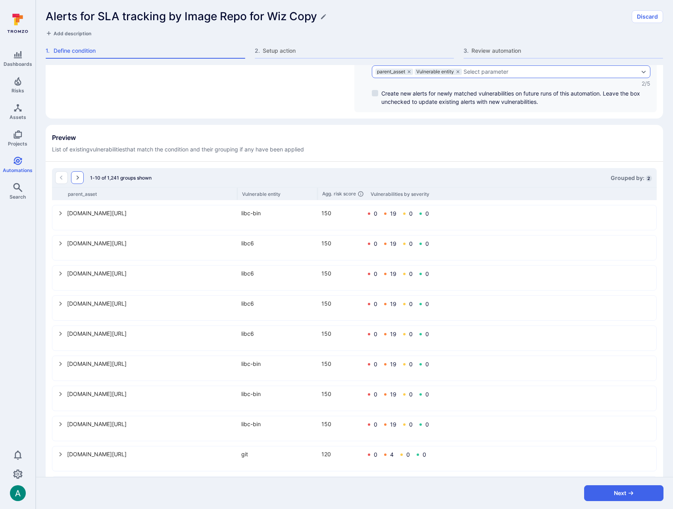
click at [77, 178] on icon "Go to the next page" at bounding box center [78, 178] width 3 height 4
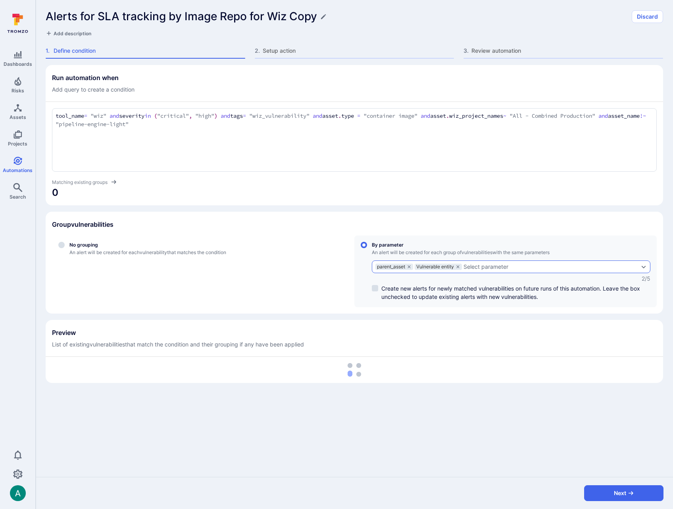
scroll to position [0, 0]
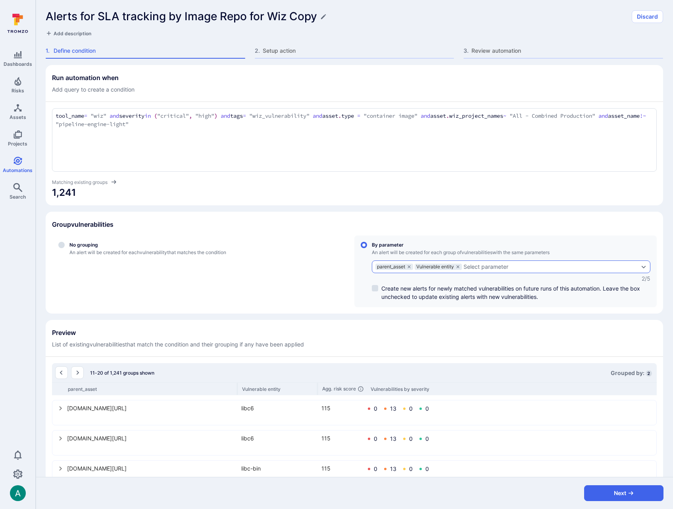
click at [210, 125] on textarea "tool_name = "wiz" and severity in ("critical", "high") and tags = "wiz_vulnerab…" at bounding box center [354, 120] width 597 height 17
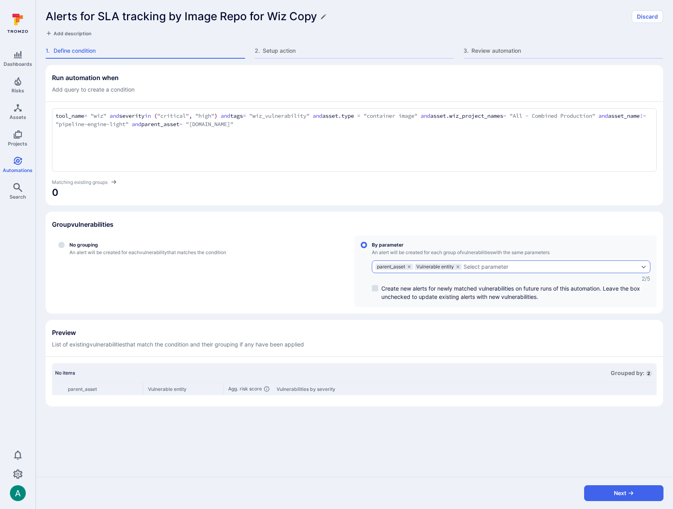
click at [248, 126] on textarea "tool_name = "wiz" and severity in ("critical", "high") and tags = "wiz_vulnerab…" at bounding box center [354, 120] width 597 height 17
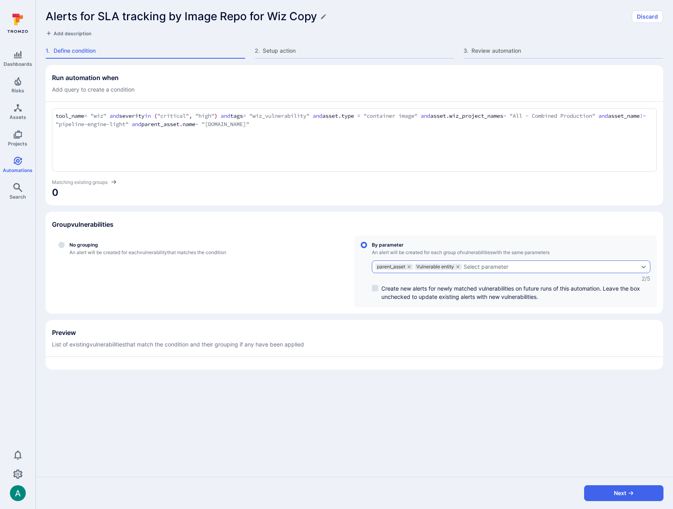
drag, startPoint x: 196, startPoint y: 124, endPoint x: 308, endPoint y: 125, distance: 112.3
click at [308, 125] on textarea "tool_name = "wiz" and severity in ("critical", "high") and tags = "wiz_vulnerab…" at bounding box center [354, 120] width 597 height 17
click at [330, 140] on div "tool_name = "wiz" and severity in ("critical", "high") and tags = "wiz_vulnerab…" at bounding box center [354, 139] width 605 height 63
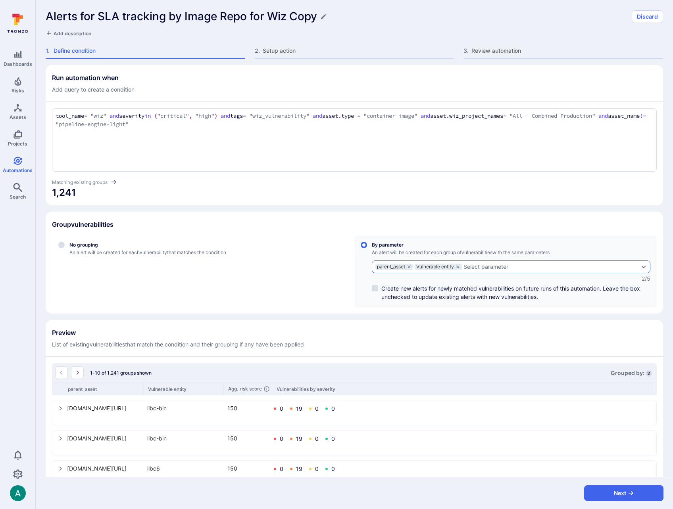
click at [142, 388] on div "parent_asset" at bounding box center [105, 389] width 75 height 6
drag, startPoint x: 144, startPoint y: 388, endPoint x: 153, endPoint y: 387, distance: 9.6
click at [153, 387] on div "parent_asset Vulnerable entity Agg. risk score Vulnerabilities by severity" at bounding box center [354, 388] width 605 height 13
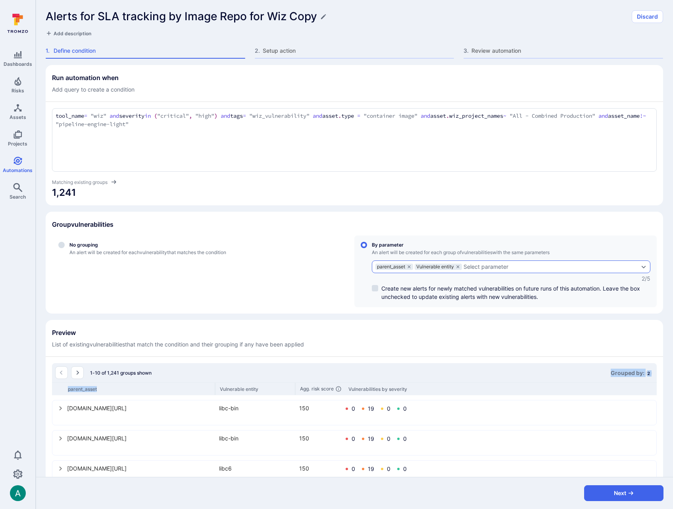
drag, startPoint x: 142, startPoint y: 388, endPoint x: 214, endPoint y: 382, distance: 72.0
click at [217, 124] on textarea "tool_name = "wiz" and severity in ("critical", "high") and tags = "wiz_vulnerab…" at bounding box center [354, 120] width 597 height 17
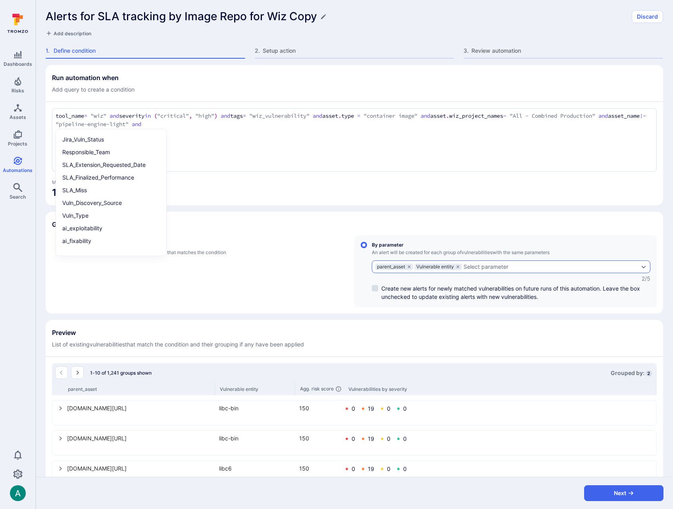
paste textarea "parent_asset ~ "gcr.io""
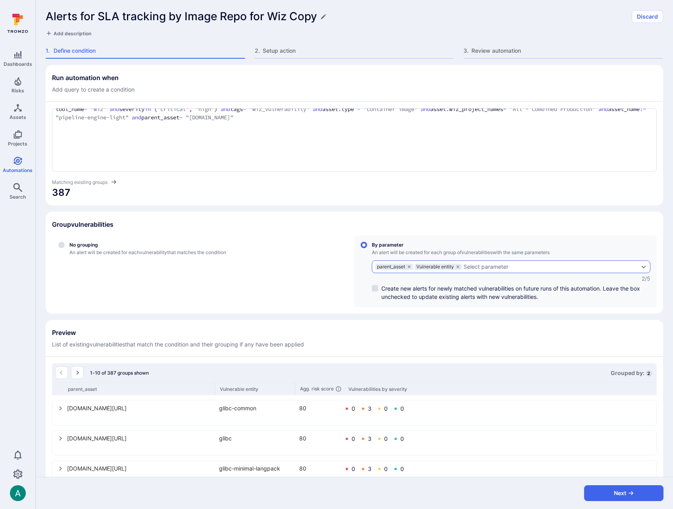
click at [256, 131] on textarea "tool_name = "wiz" and severity in ("critical", "high") and tags = "wiz_vulnerab…" at bounding box center [354, 138] width 597 height 67
click at [282, 115] on textarea "tool_name = "wiz" and severity in ("critical", "high") and tags = "wiz_vulnerab…" at bounding box center [354, 135] width 597 height 67
type textarea "tool_name = "wiz" and severity in ("critical", "high") and tags = "wiz_vulnerab…"
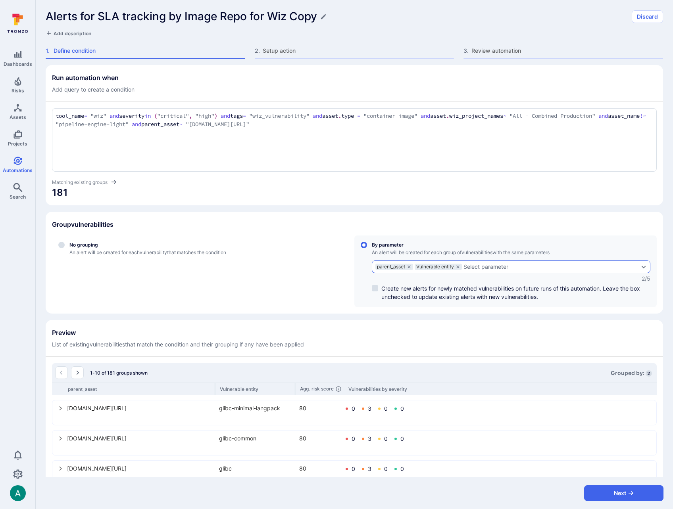
click at [268, 124] on textarea "tool_name = "wiz" and severity in ("critical", "high") and tags = "wiz_vulnerab…" at bounding box center [354, 145] width 597 height 67
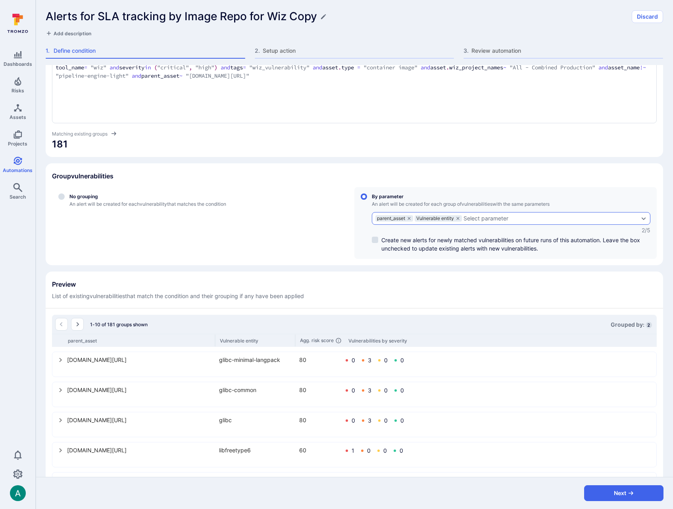
scroll to position [49, 0]
click at [61, 419] on icon "select group" at bounding box center [61, 420] width 3 height 4
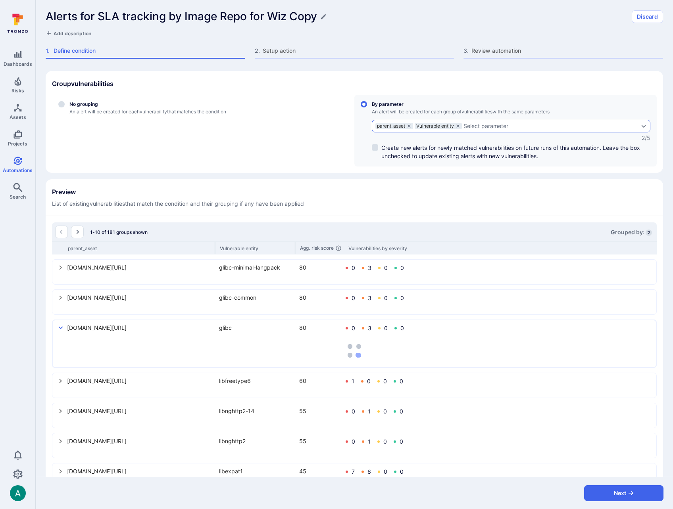
scroll to position [156, 0]
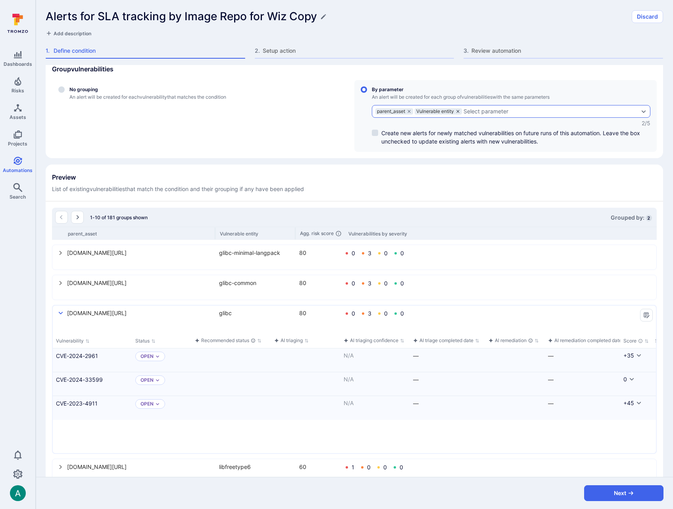
click at [459, 111] on icon "grouping parameters" at bounding box center [457, 111] width 5 height 5
click at [367, 93] on input "By parameter An alert will be created for each group of vulnerabilities with th…" at bounding box center [364, 89] width 6 height 6
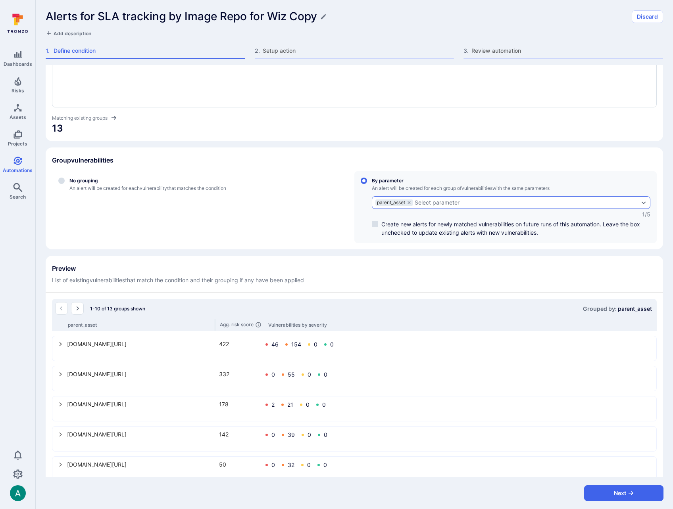
scroll to position [68, 0]
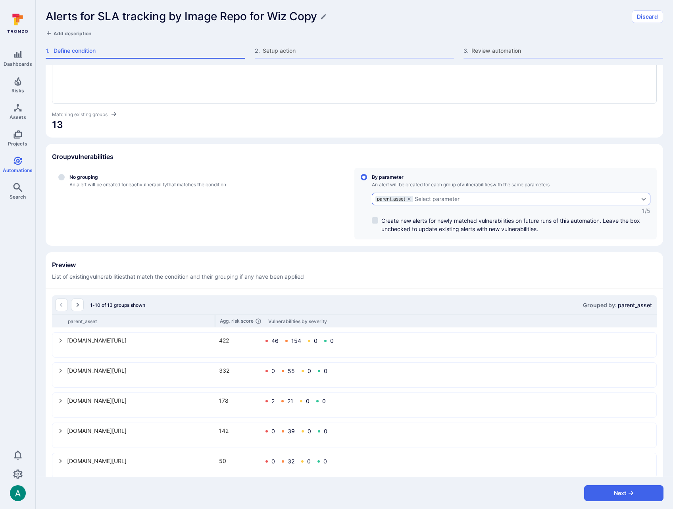
click at [60, 341] on icon "select group" at bounding box center [61, 341] width 6 height 6
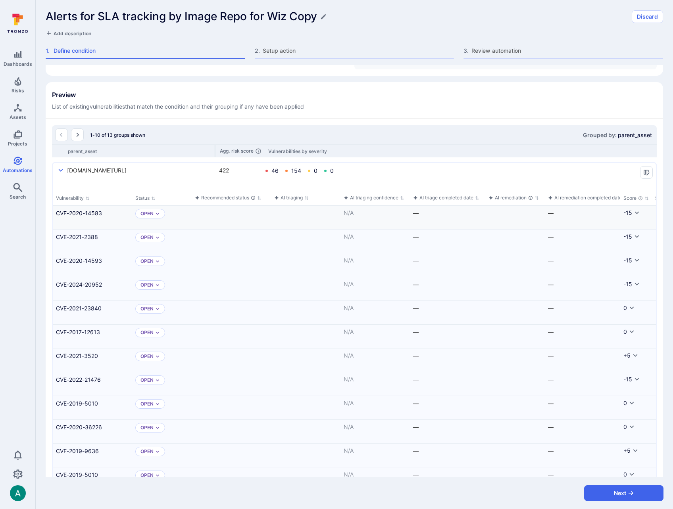
scroll to position [241, 0]
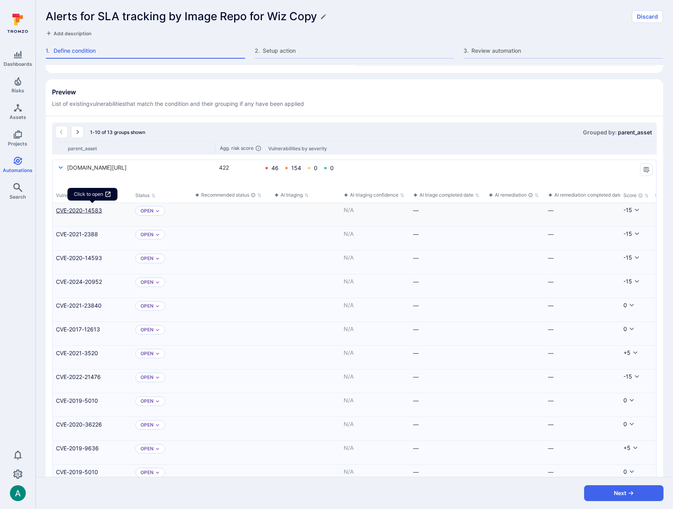
click at [78, 210] on link "CVE-2020-14583" at bounding box center [92, 210] width 73 height 8
click at [83, 233] on link "CVE-2021-2388" at bounding box center [92, 234] width 73 height 8
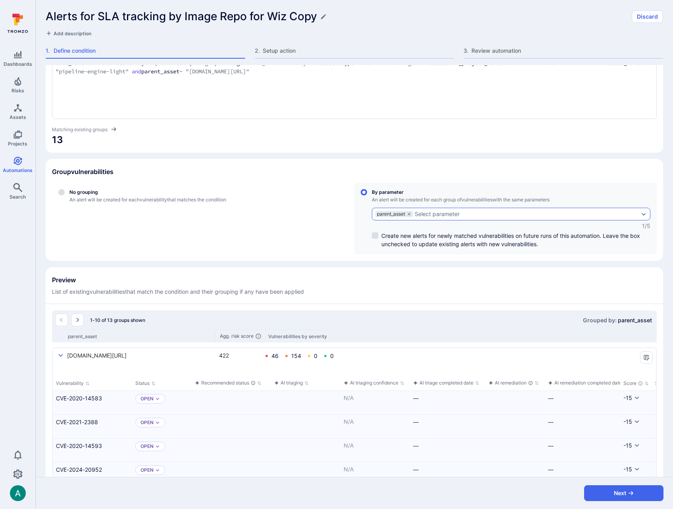
scroll to position [52, 0]
click at [646, 357] on icon "Manage columns" at bounding box center [646, 359] width 6 height 6
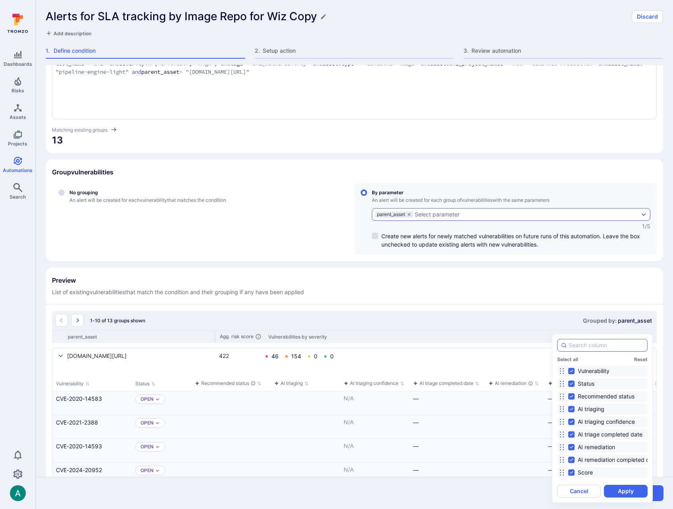
click at [606, 346] on input at bounding box center [605, 346] width 75 height 8
paste input "wiz_is_base_image"
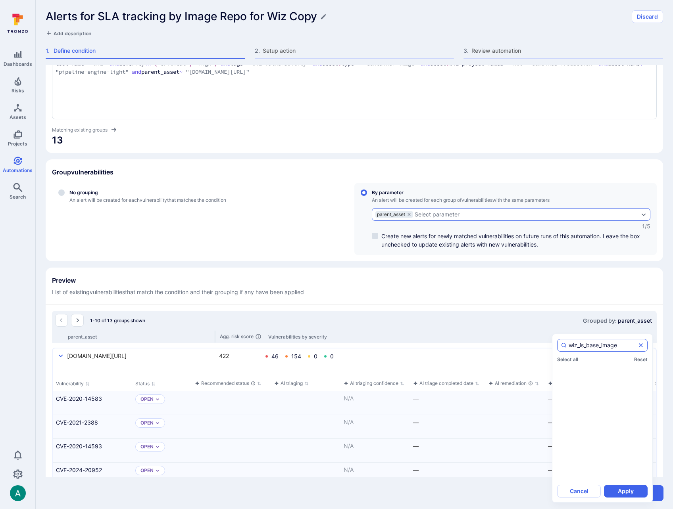
type input "wiz_is_base_image"
click at [640, 345] on icon "Clear selection" at bounding box center [641, 346] width 4 height 4
click at [636, 345] on input "wiz_is_base_image" at bounding box center [601, 346] width 67 height 8
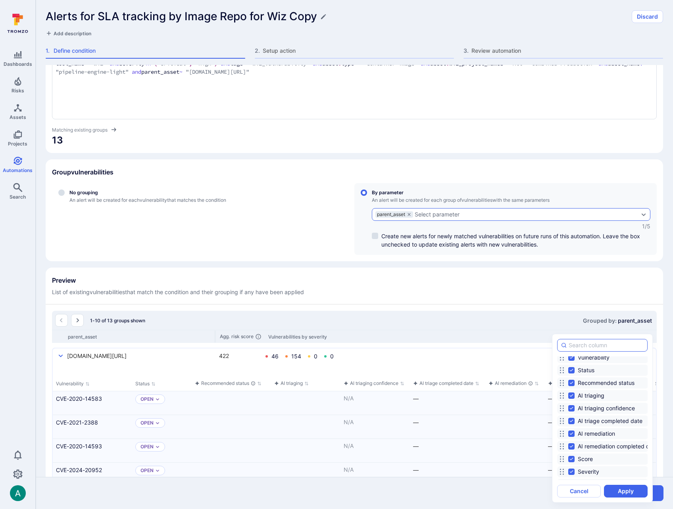
scroll to position [0, 0]
click at [322, 174] on div at bounding box center [336, 254] width 673 height 509
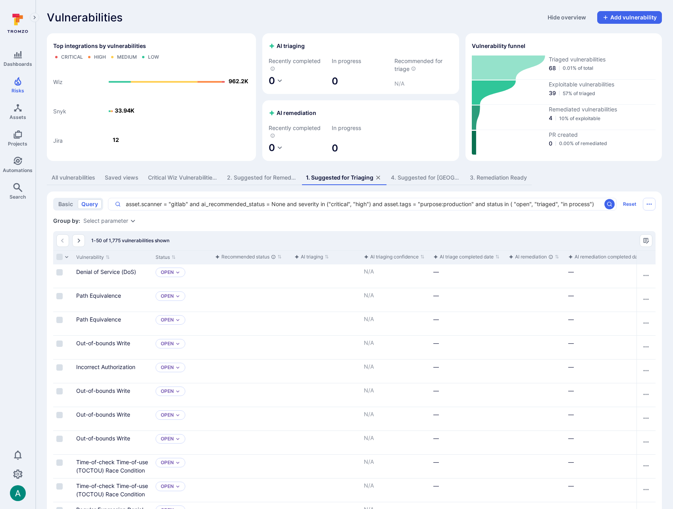
click at [80, 178] on div "All vulnerabilities" at bounding box center [74, 178] width 44 height 8
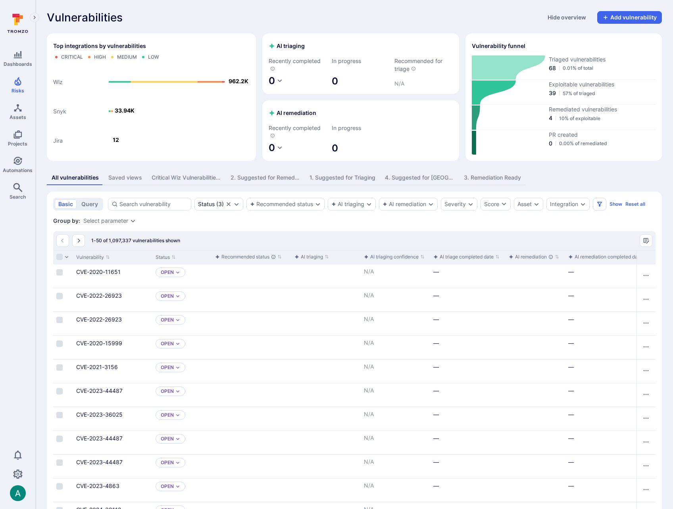
click at [123, 221] on div "Select parameter" at bounding box center [105, 221] width 45 height 6
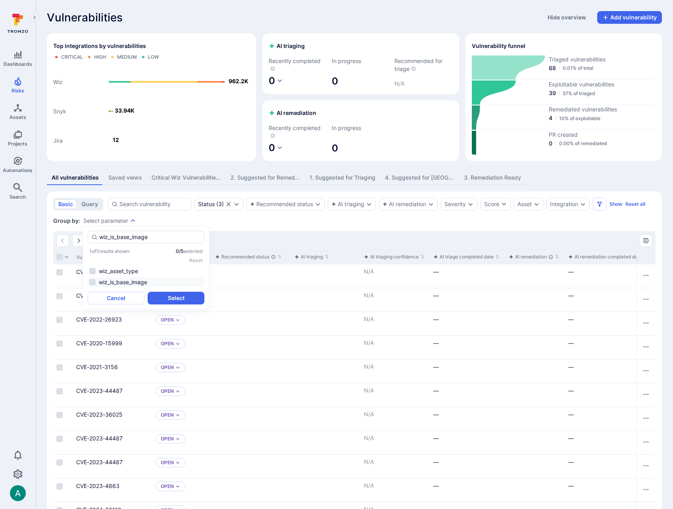
drag, startPoint x: 127, startPoint y: 285, endPoint x: 142, endPoint y: 286, distance: 14.7
click at [127, 284] on li "wiz_is_base_image" at bounding box center [146, 283] width 117 height 10
type input "wiz_is_base_image"
click at [176, 299] on button "Select" at bounding box center [176, 298] width 57 height 13
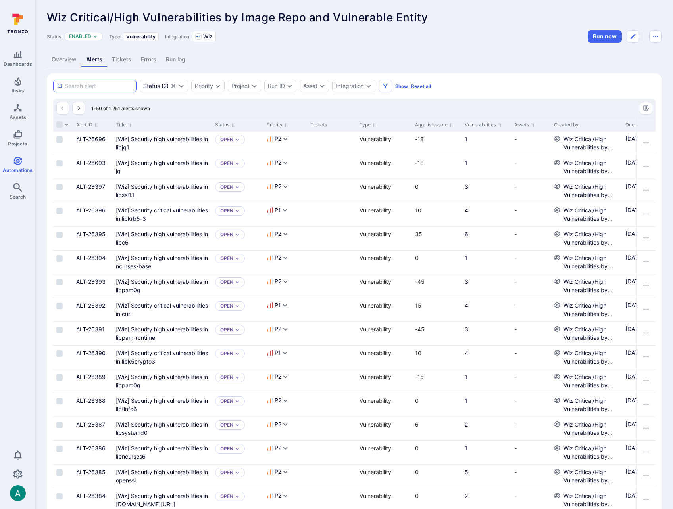
click at [116, 86] on input at bounding box center [99, 86] width 68 height 8
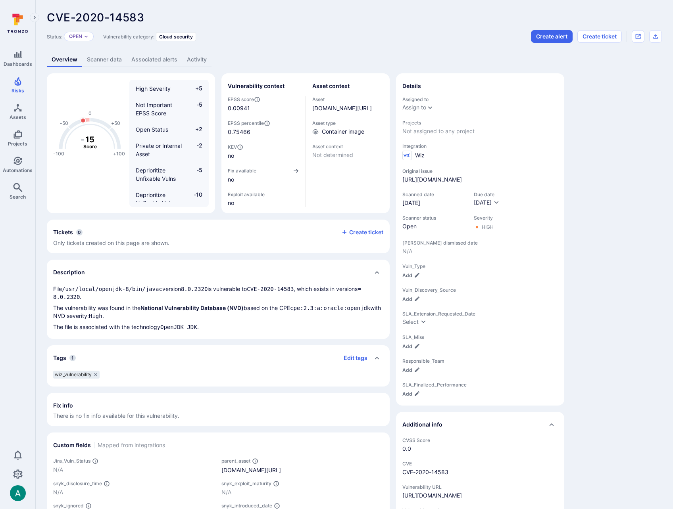
click at [95, 58] on link "Scanner data" at bounding box center [104, 59] width 44 height 15
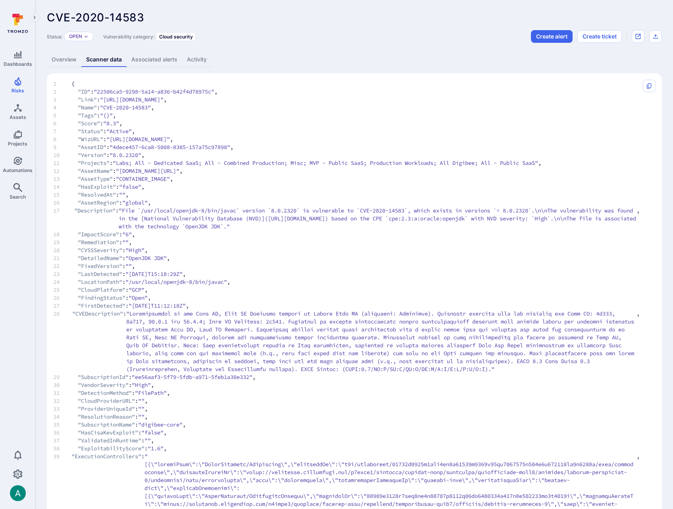
click at [68, 61] on link "Overview" at bounding box center [64, 59] width 35 height 15
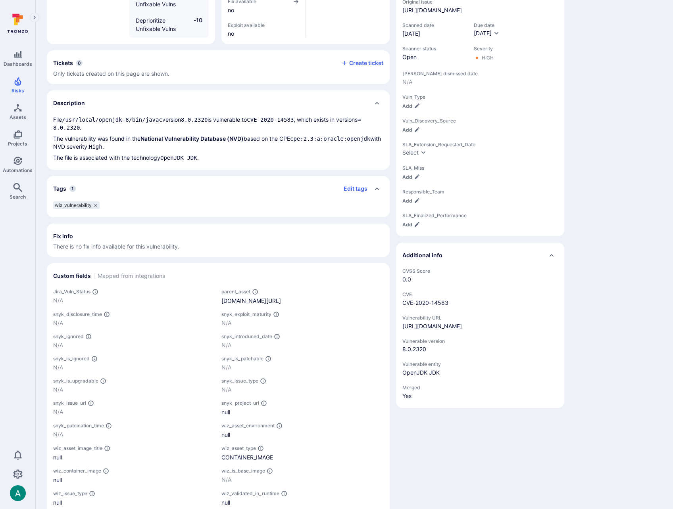
scroll to position [200, 0]
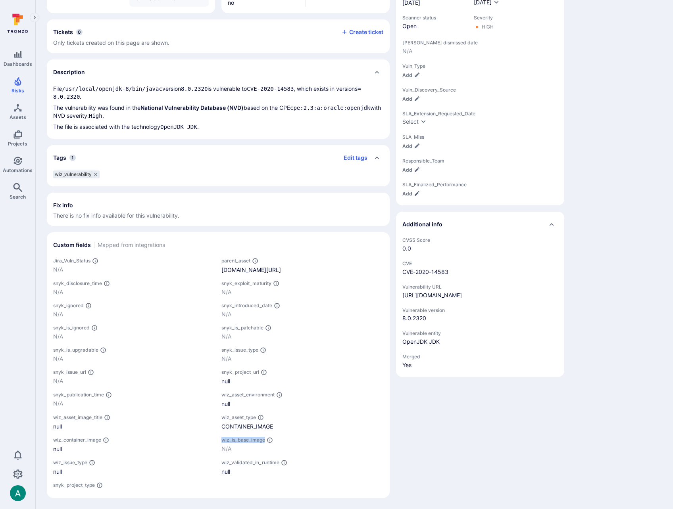
drag, startPoint x: 222, startPoint y: 441, endPoint x: 264, endPoint y: 440, distance: 42.5
click at [264, 440] on span "wiz_is_base_image" at bounding box center [243, 440] width 44 height 6
copy span "wiz_is_base_image"
